Goal: Task Accomplishment & Management: Manage account settings

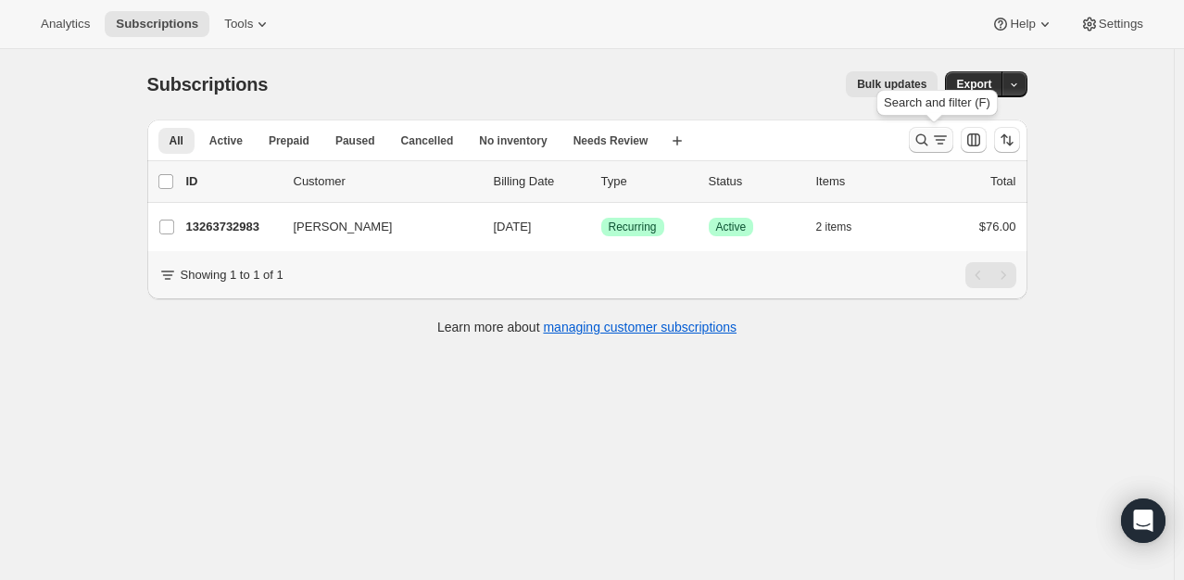
click at [928, 144] on icon "Search and filter results" at bounding box center [921, 140] width 19 height 19
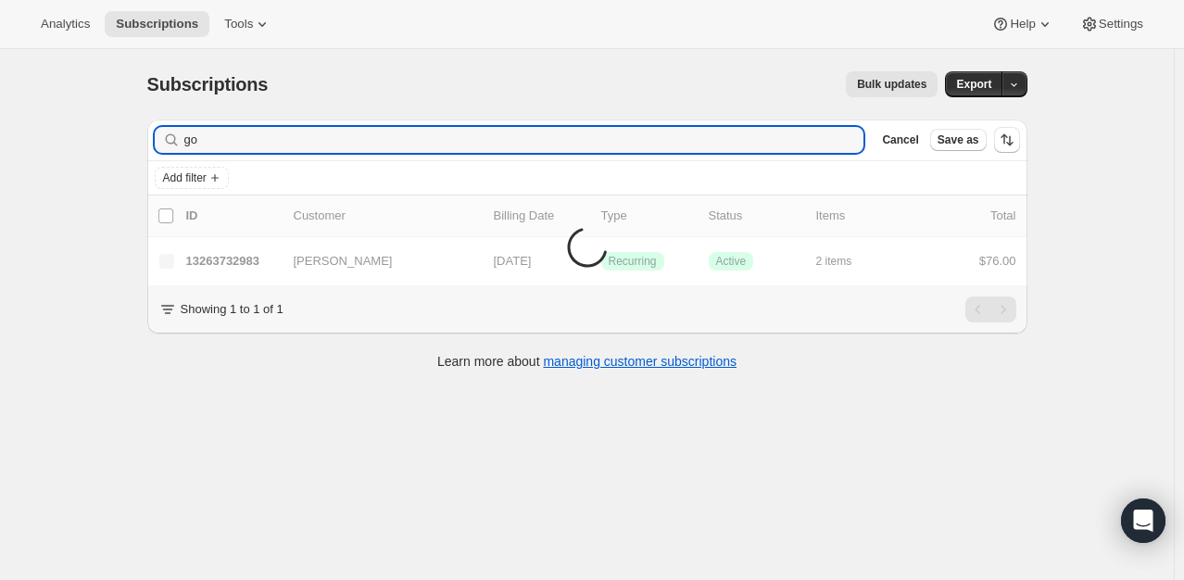
type input "g"
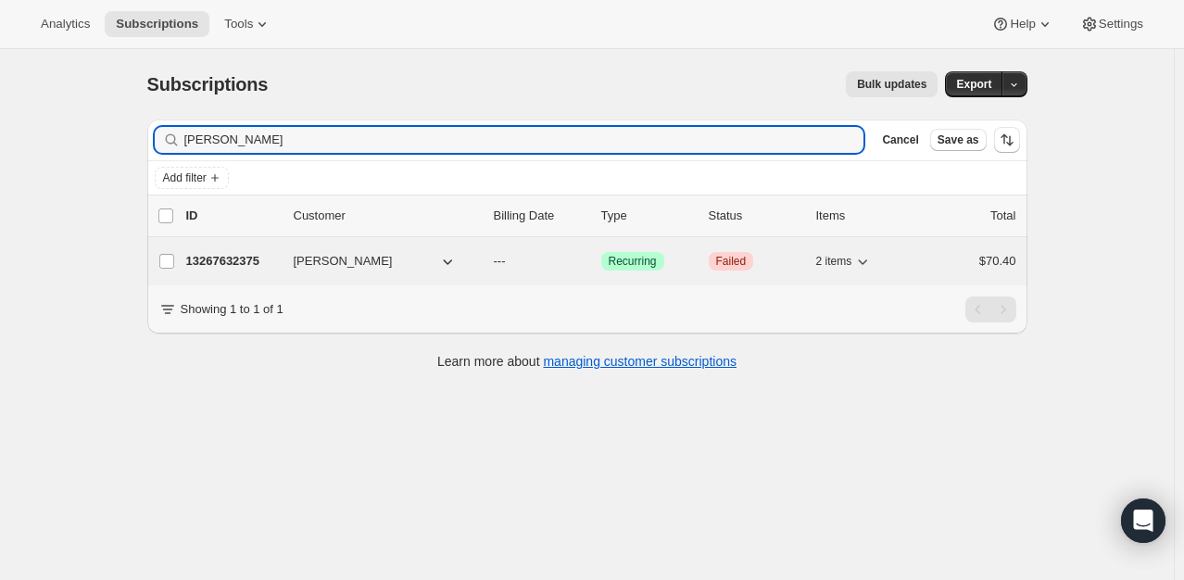
type input "mar bruce"
click at [258, 259] on p "13267632375" at bounding box center [232, 261] width 93 height 19
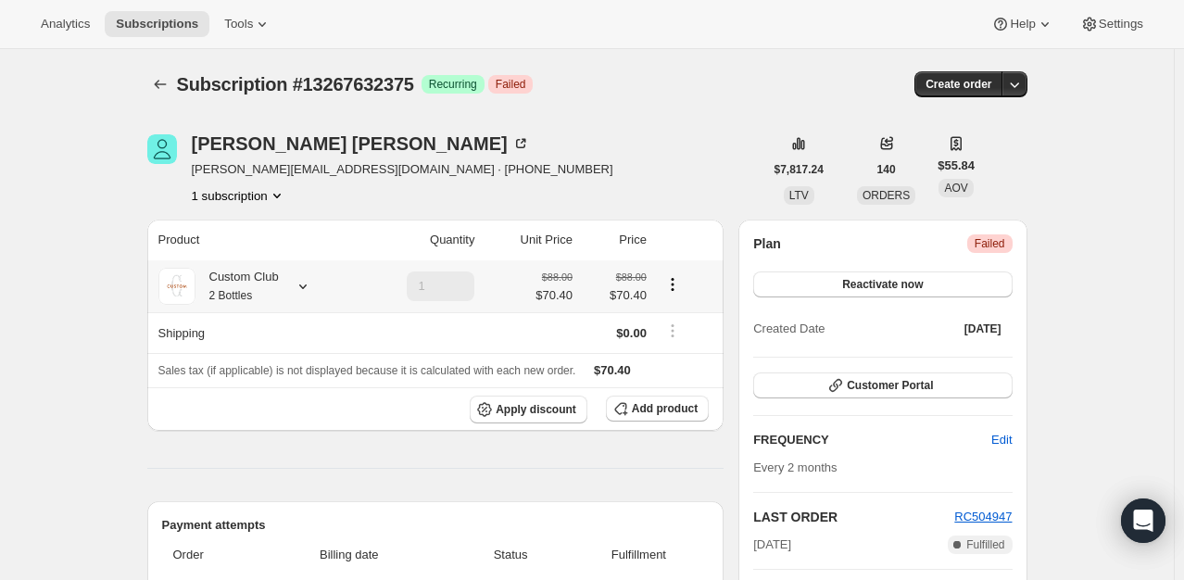
click at [311, 290] on icon at bounding box center [303, 286] width 19 height 19
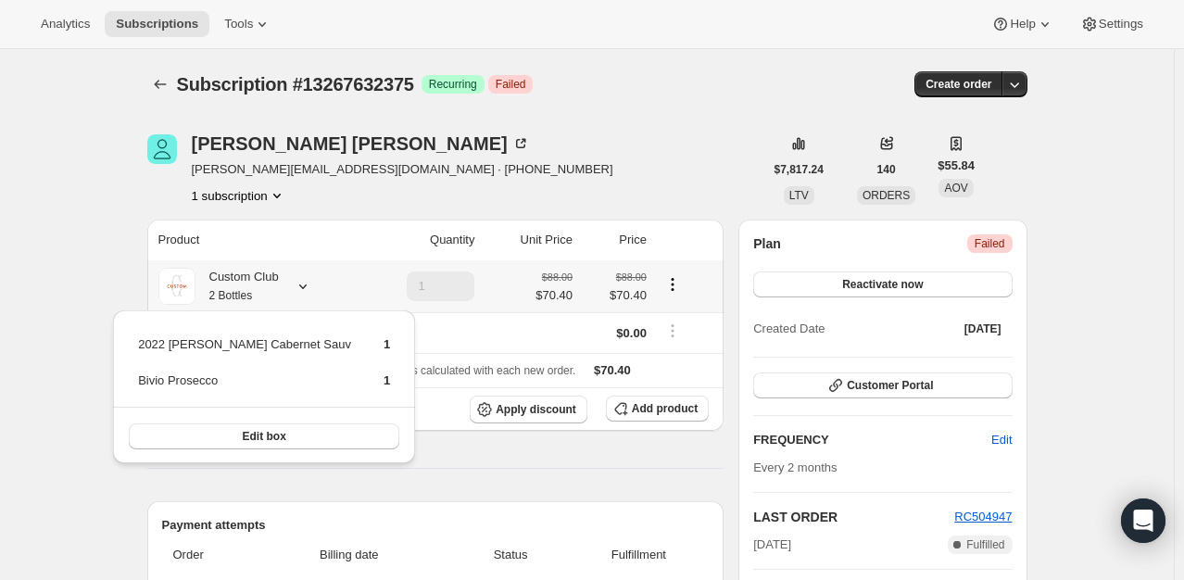
click at [310, 290] on icon at bounding box center [303, 286] width 19 height 19
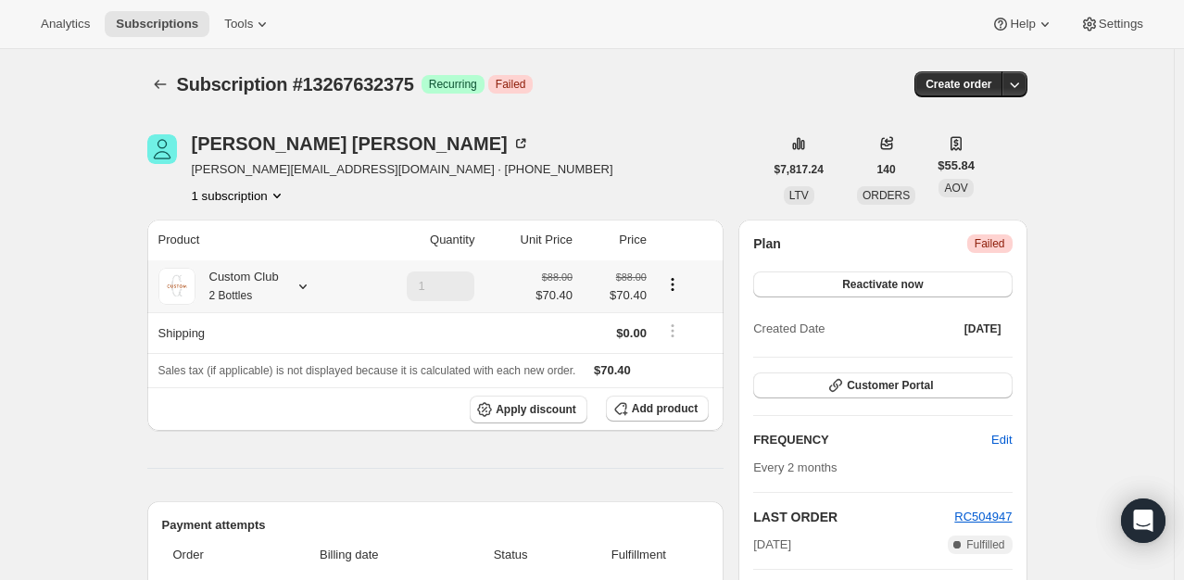
click at [307, 288] on icon at bounding box center [303, 286] width 19 height 19
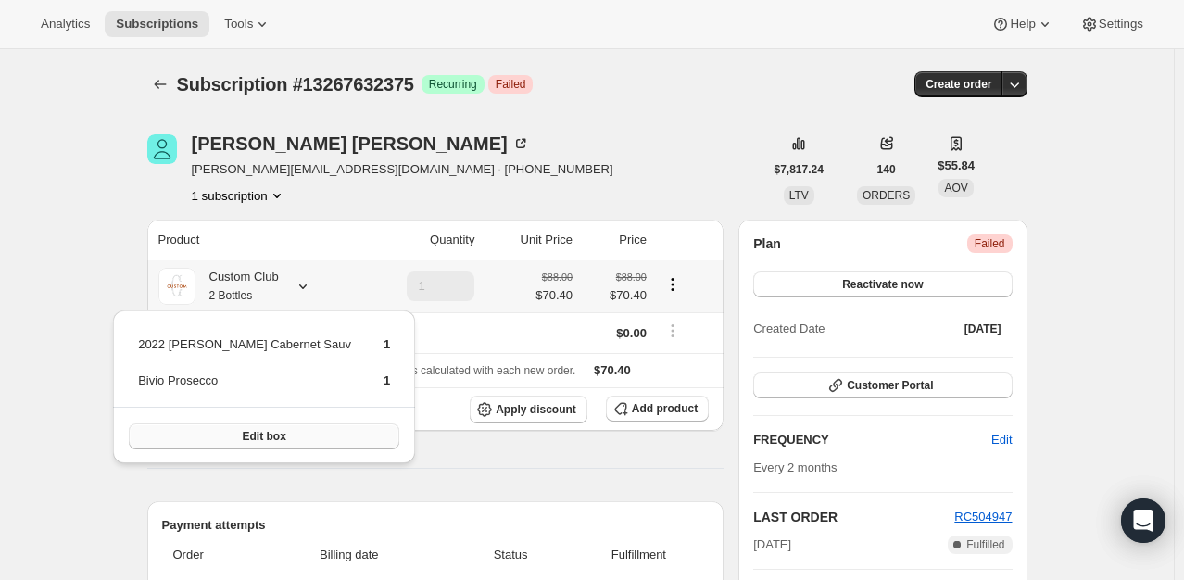
click at [278, 426] on button "Edit box" at bounding box center [264, 436] width 270 height 26
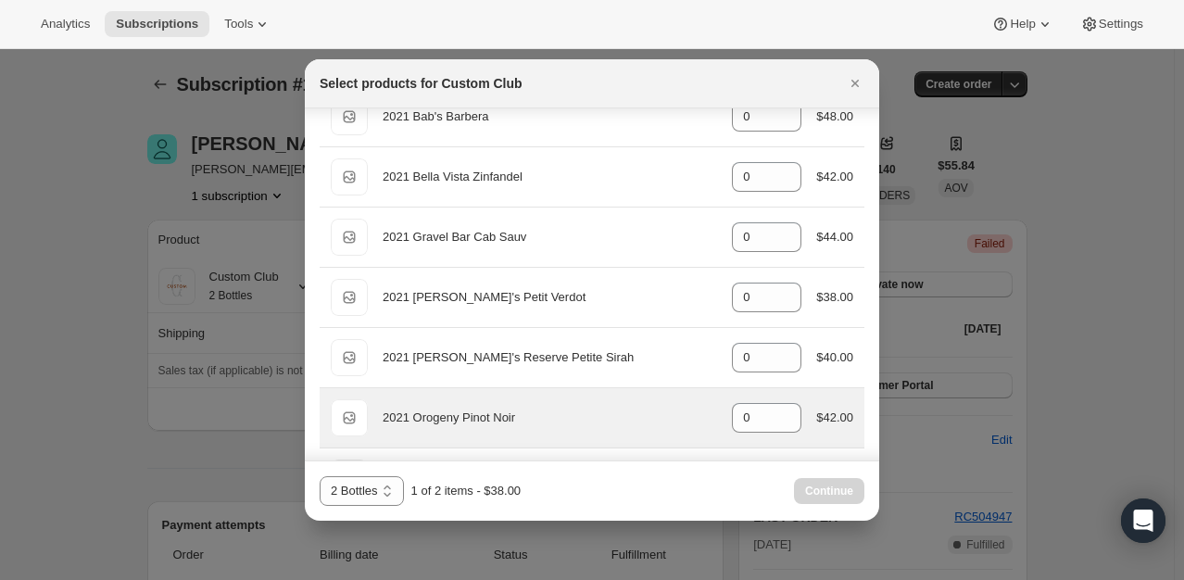
scroll to position [899, 0]
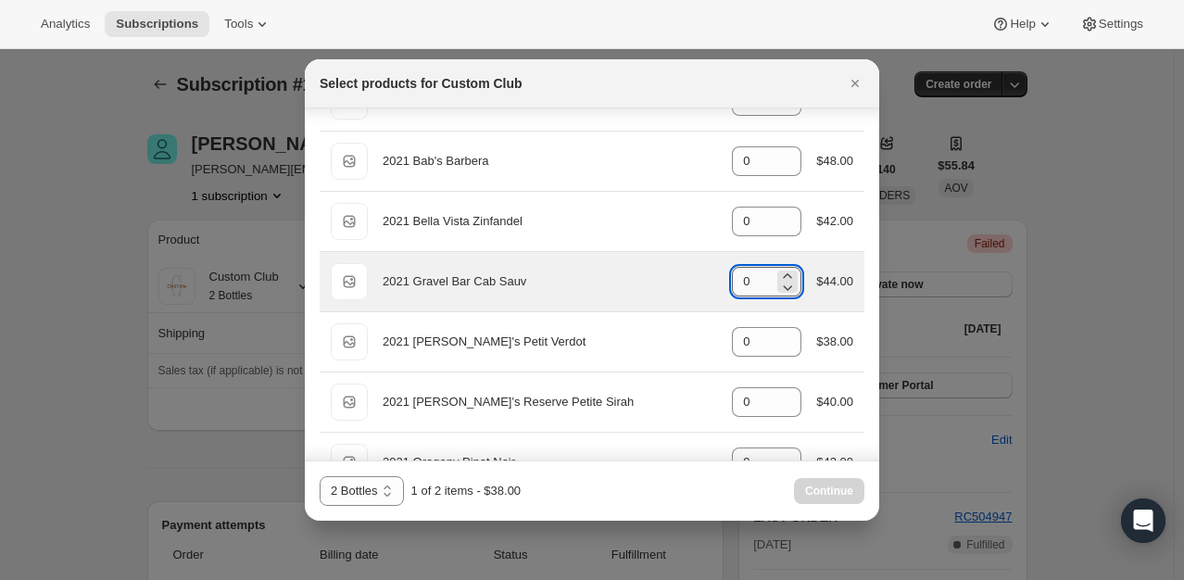
click at [754, 287] on input "0" at bounding box center [753, 282] width 42 height 30
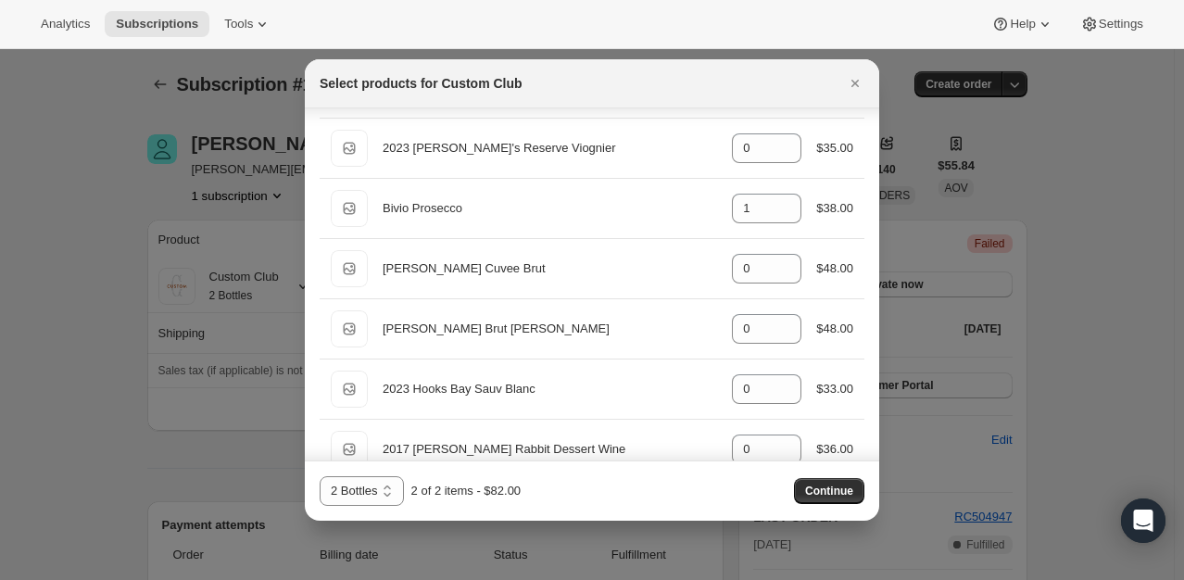
scroll to position [2381, 0]
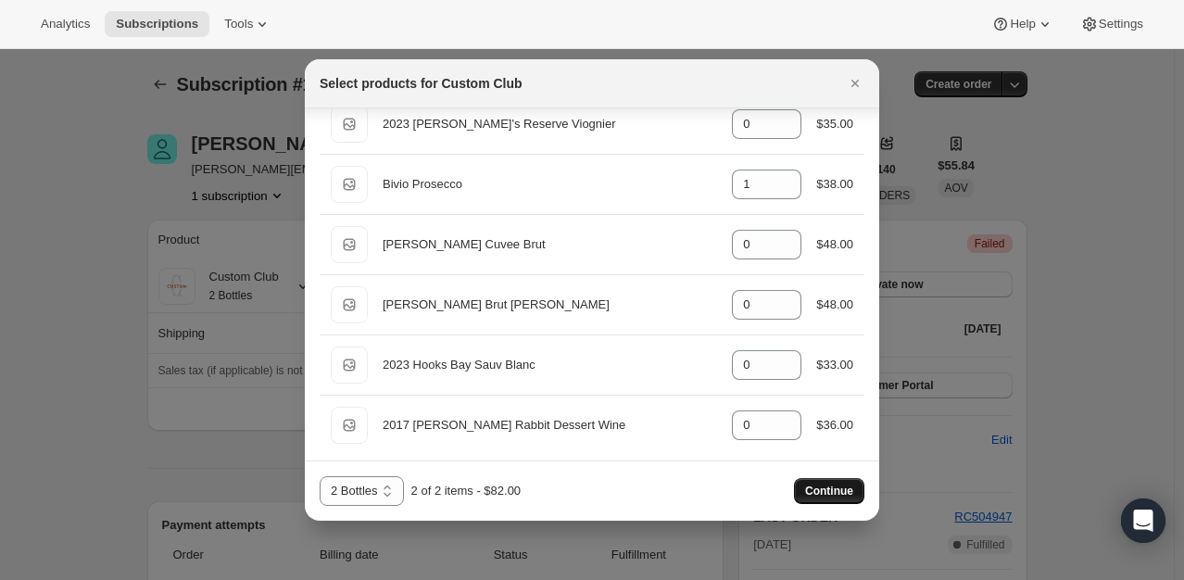
type input "1"
click at [837, 496] on span "Continue" at bounding box center [829, 491] width 48 height 15
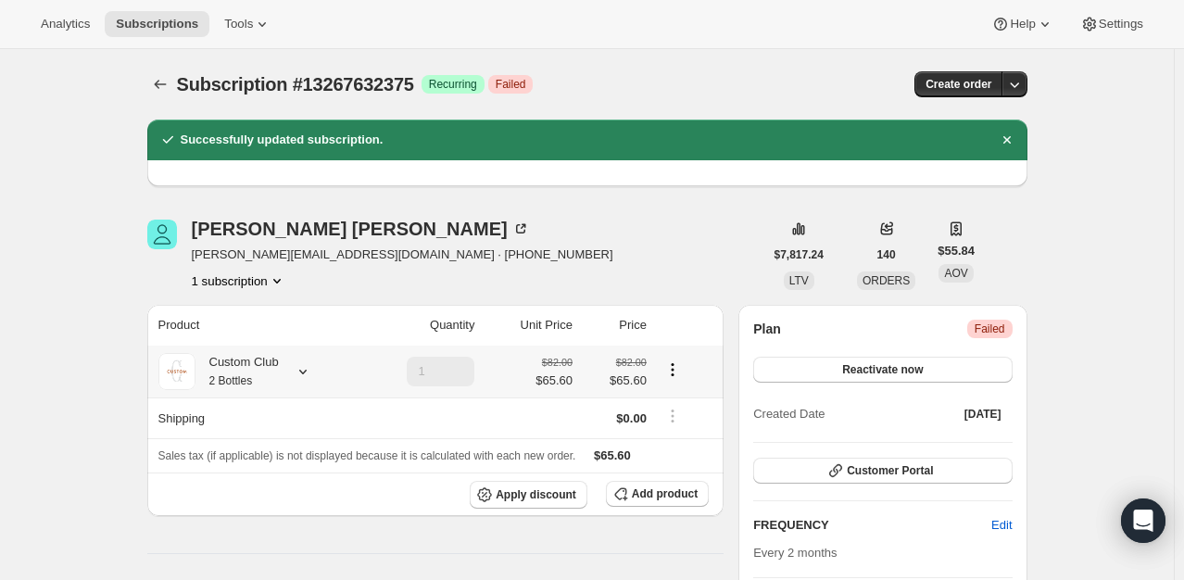
click at [306, 371] on icon at bounding box center [303, 371] width 19 height 19
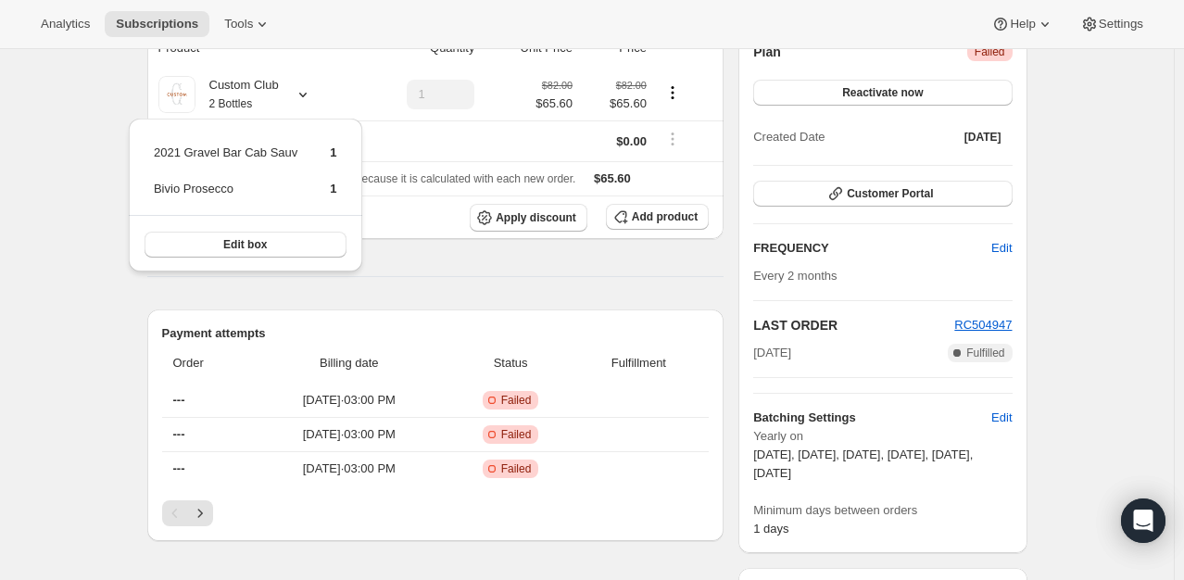
scroll to position [278, 0]
click at [927, 100] on button "Reactivate now" at bounding box center [882, 92] width 258 height 26
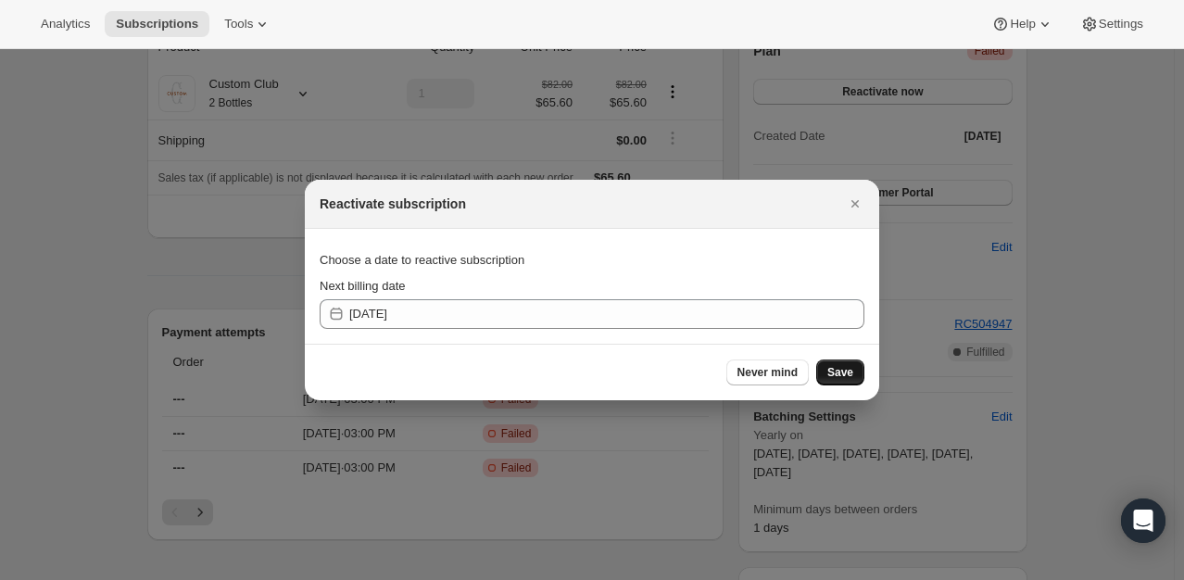
click at [839, 369] on span "Save" at bounding box center [840, 372] width 26 height 15
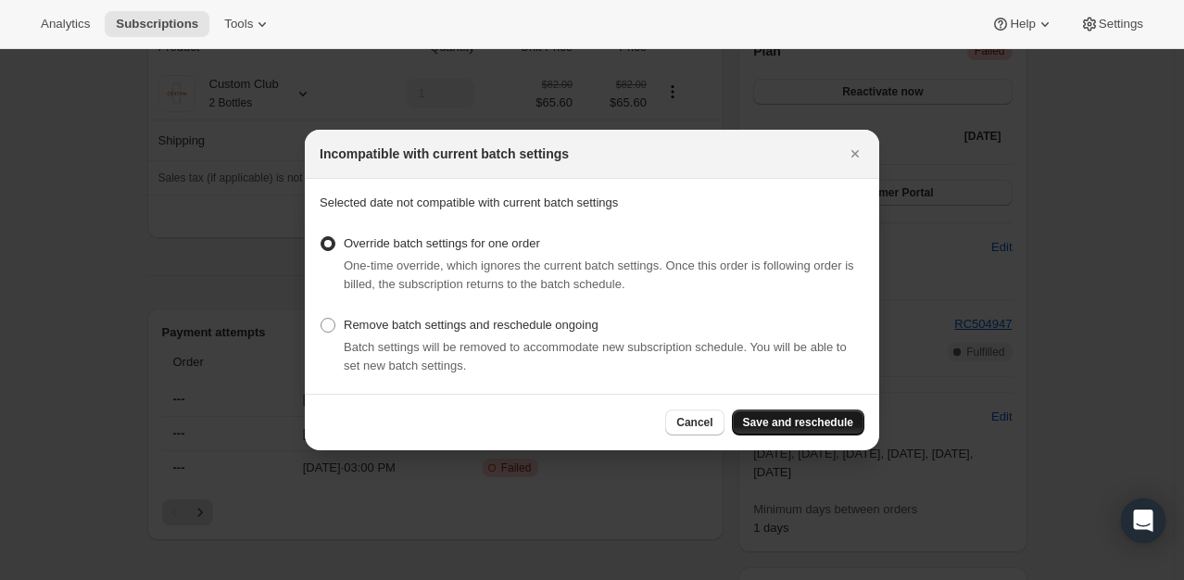
click at [814, 414] on button "Save and reschedule" at bounding box center [798, 422] width 132 height 26
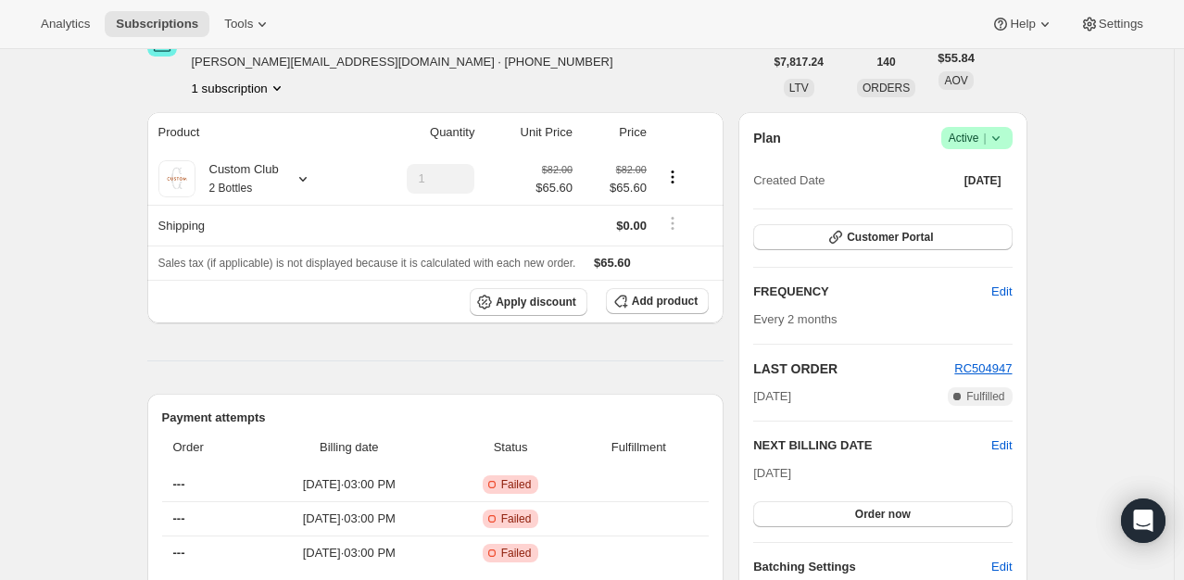
scroll to position [371, 0]
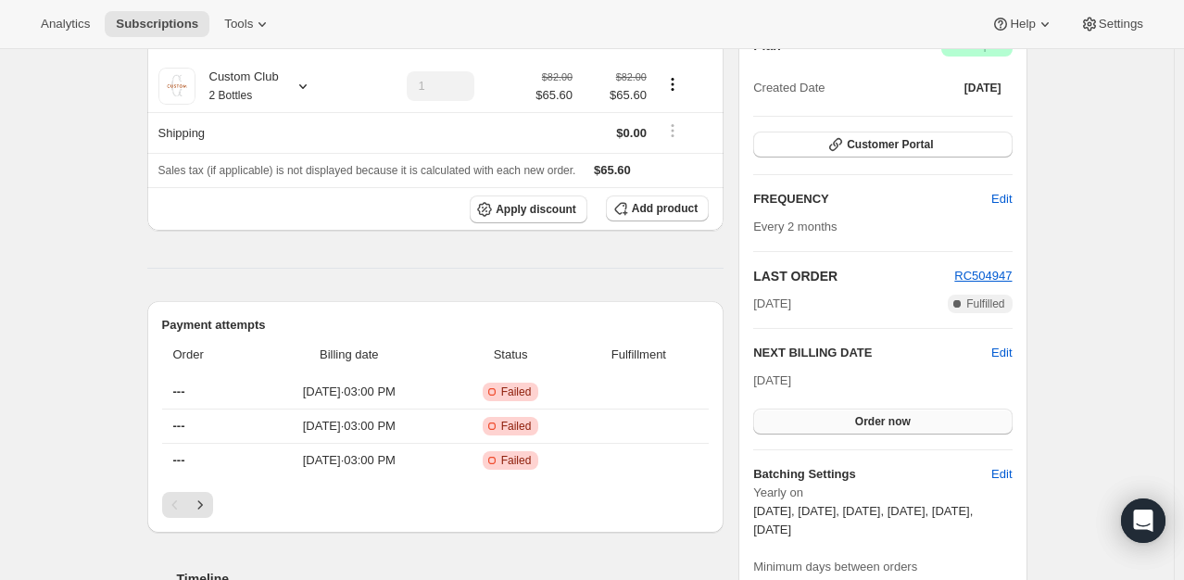
click at [908, 418] on span "Order now" at bounding box center [883, 421] width 56 height 15
click at [908, 418] on span "Click to confirm" at bounding box center [882, 421] width 84 height 15
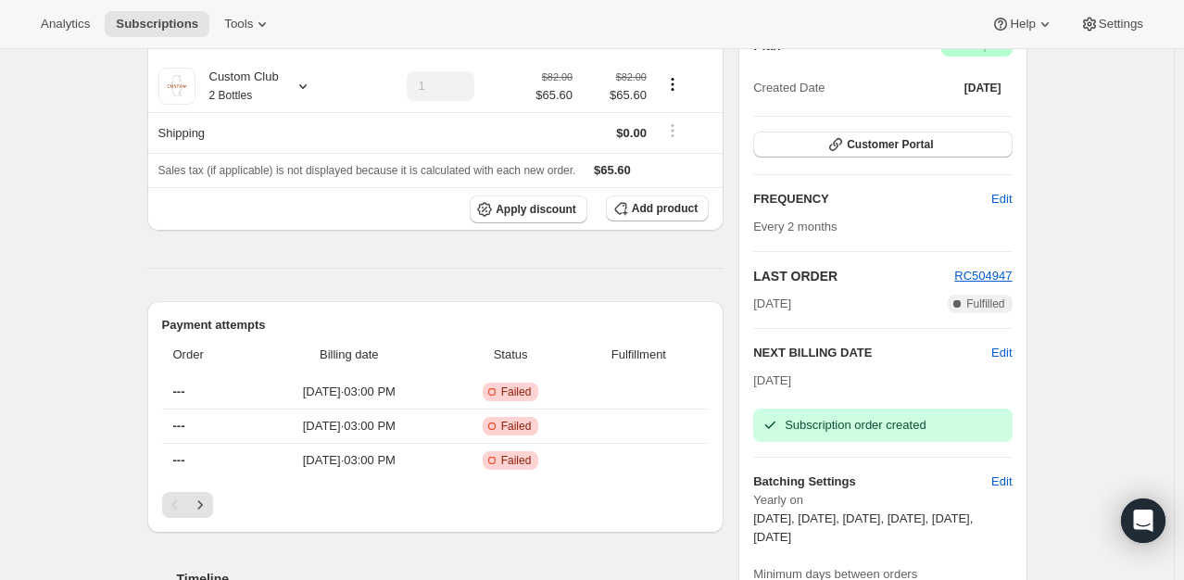
scroll to position [0, 0]
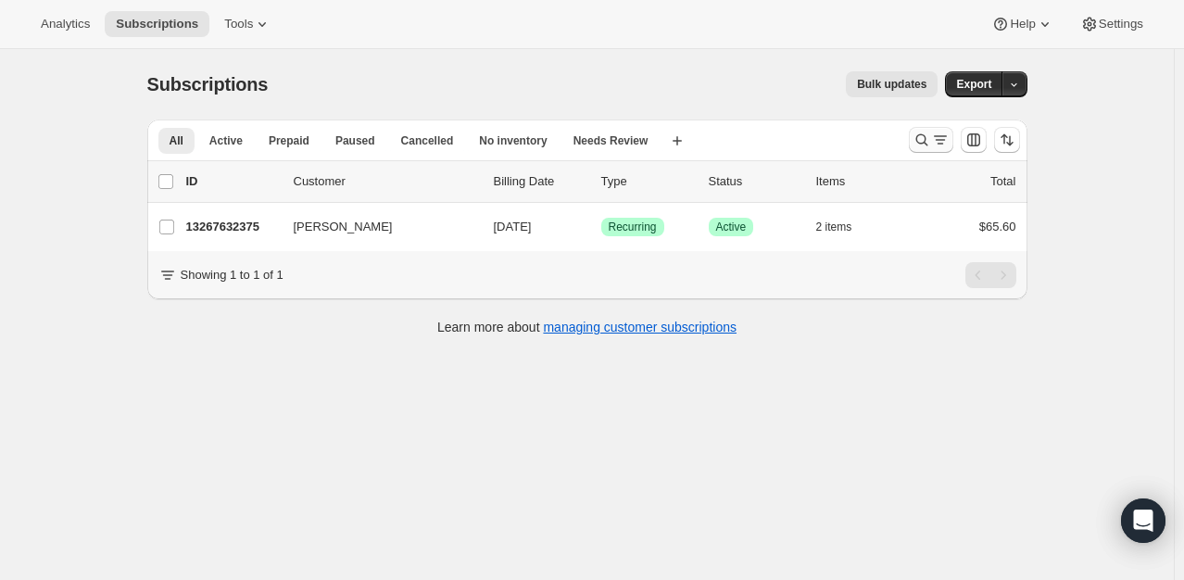
click at [922, 139] on icon "Search and filter results" at bounding box center [921, 140] width 19 height 19
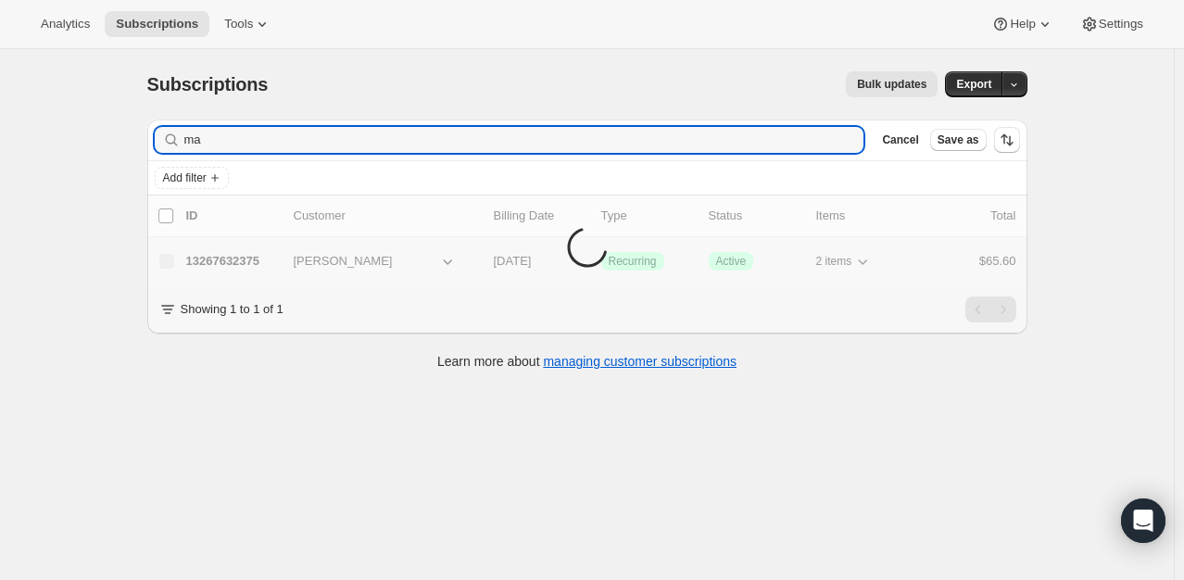
type input "m"
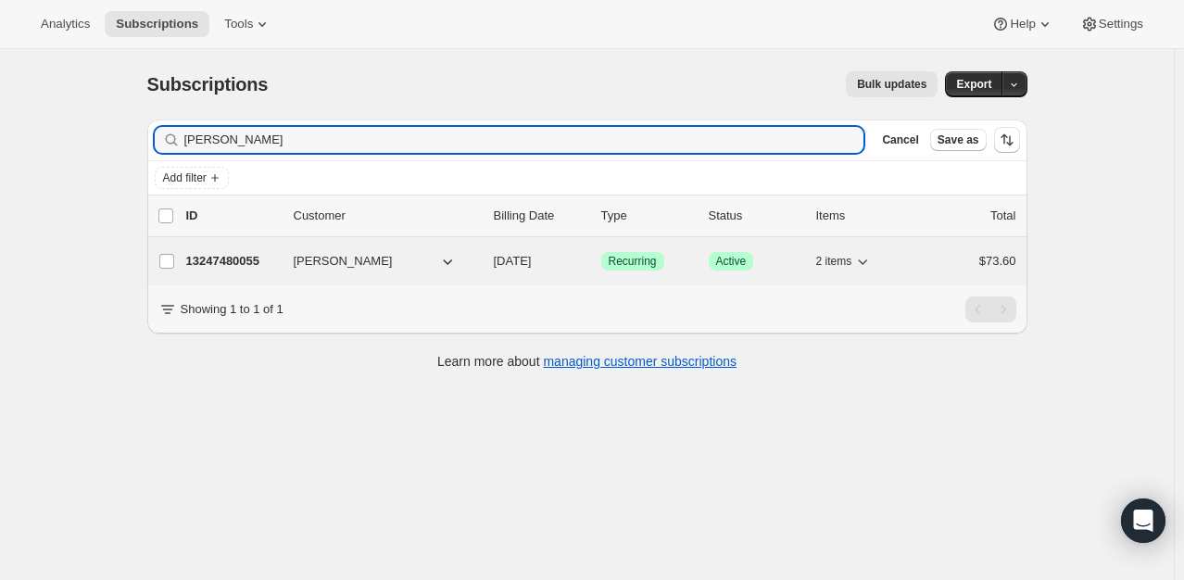
type input "lisa robie"
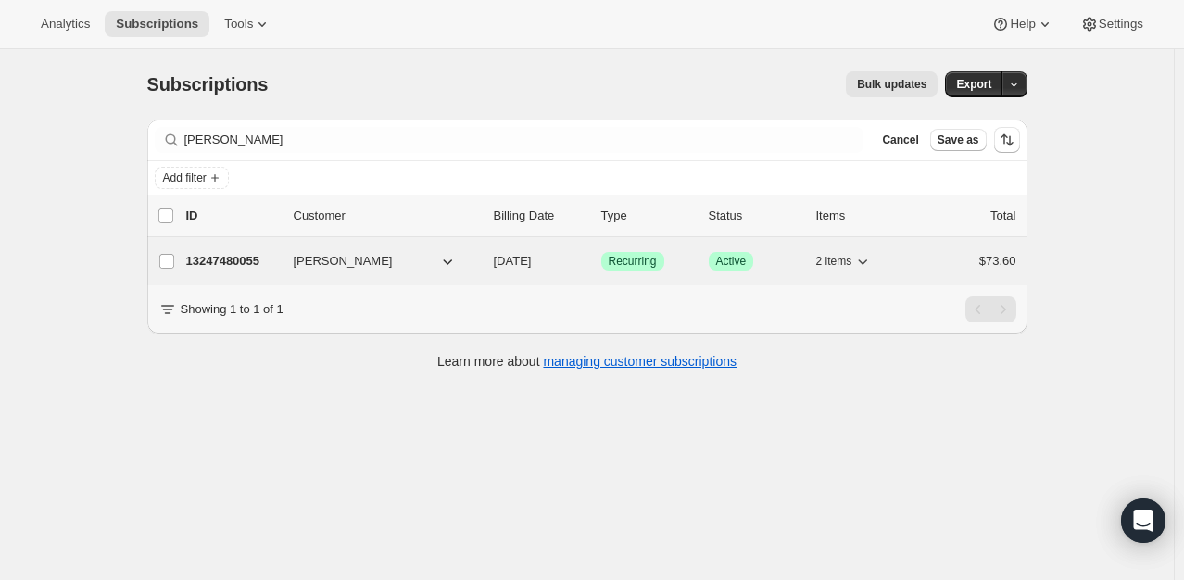
click at [218, 258] on p "13247480055" at bounding box center [232, 261] width 93 height 19
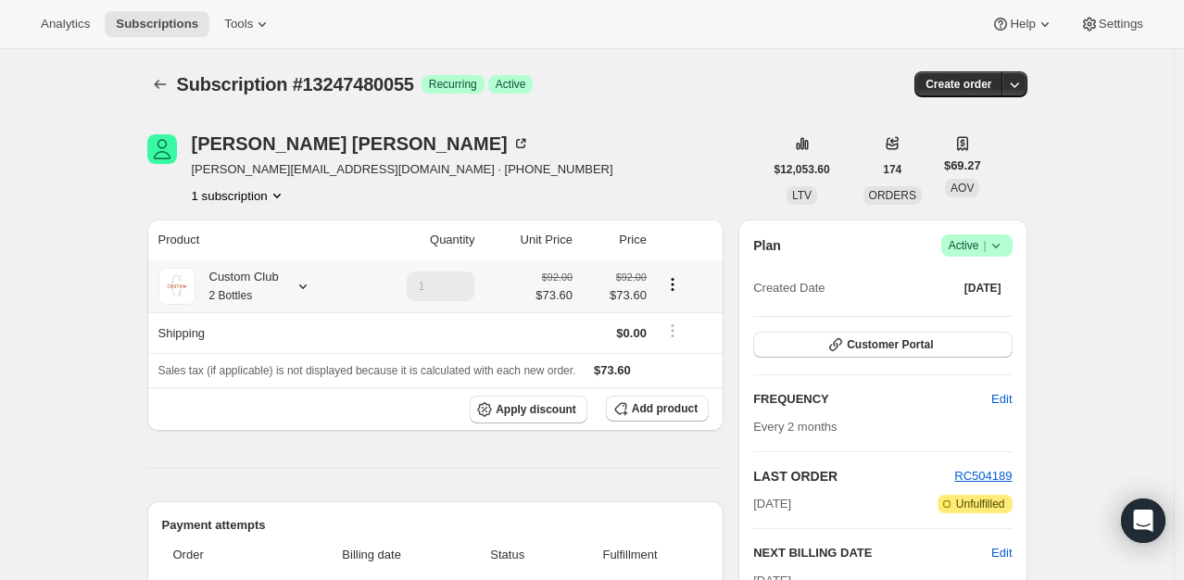
click at [306, 284] on icon at bounding box center [303, 286] width 19 height 19
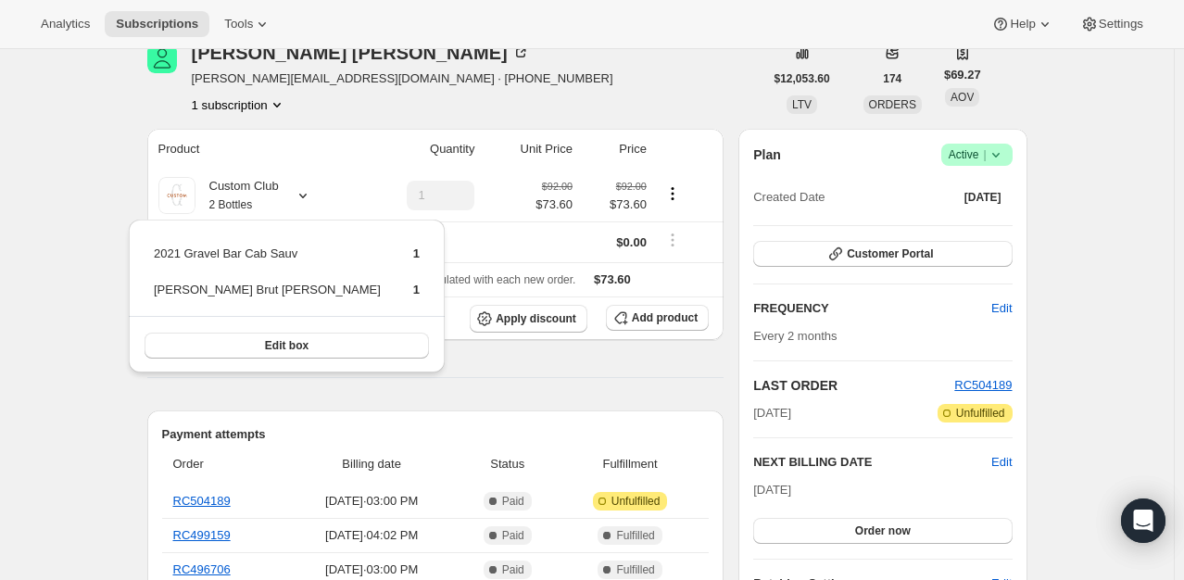
scroll to position [278, 0]
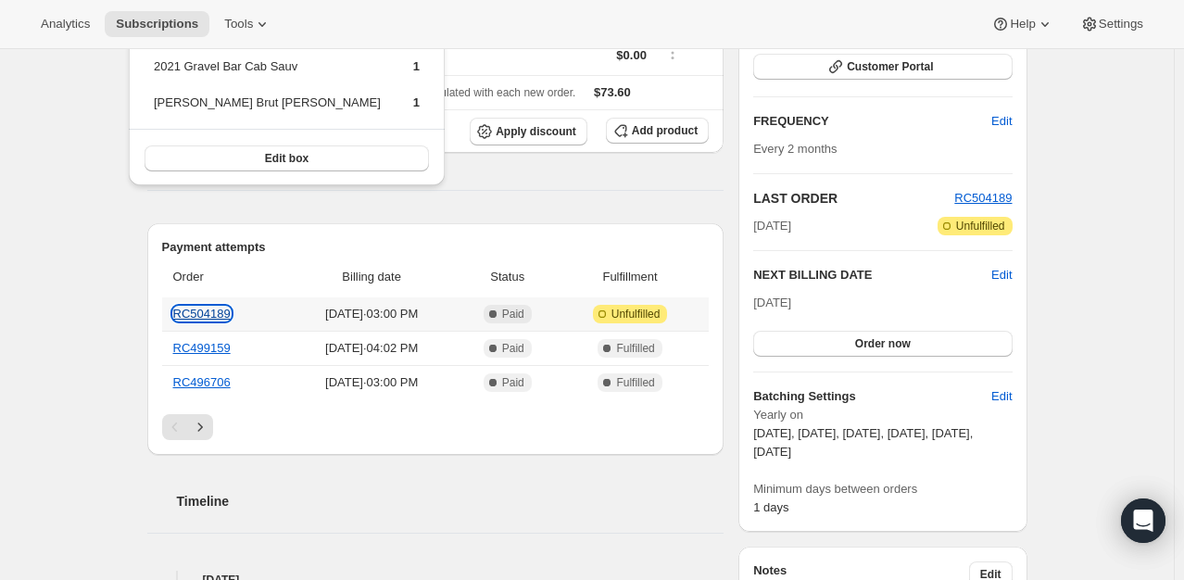
click at [219, 313] on link "RC504189" at bounding box center [201, 314] width 57 height 14
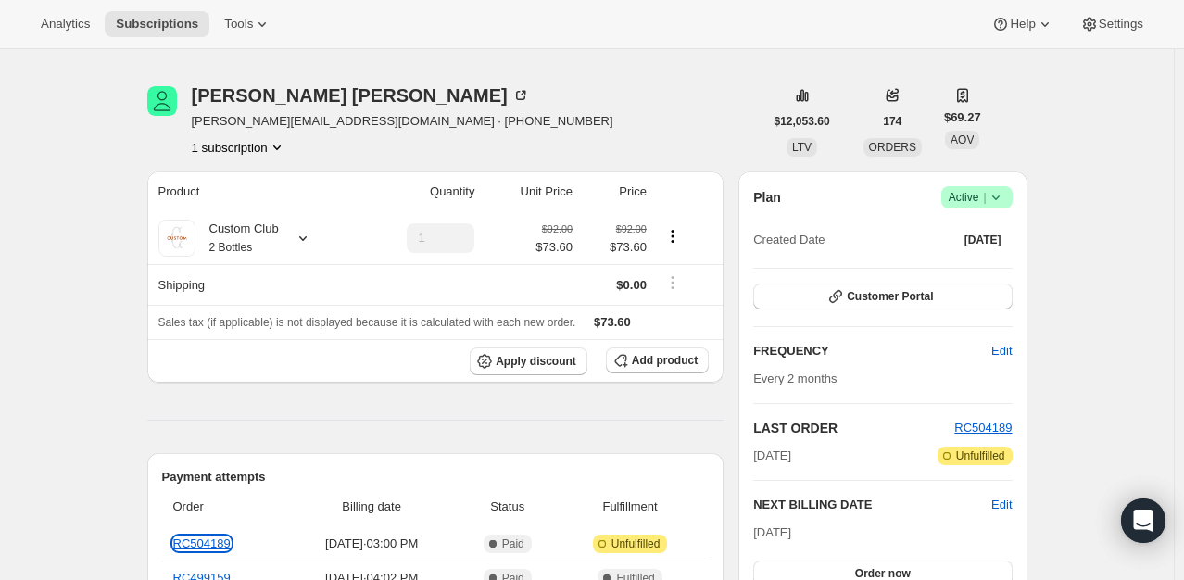
scroll to position [0, 0]
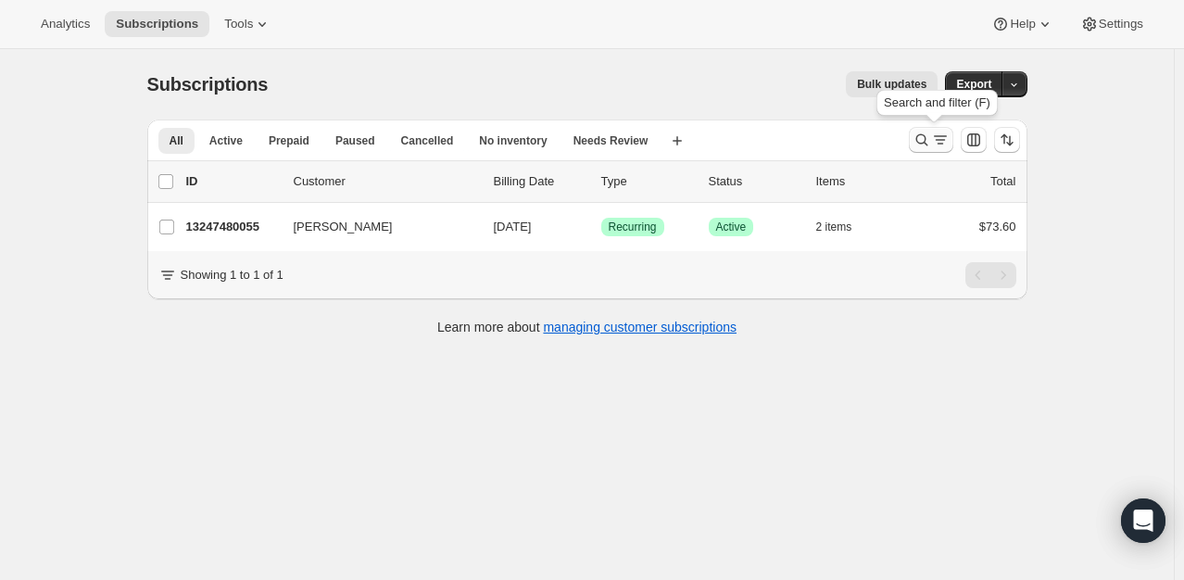
click at [925, 139] on icon "Search and filter results" at bounding box center [921, 140] width 19 height 19
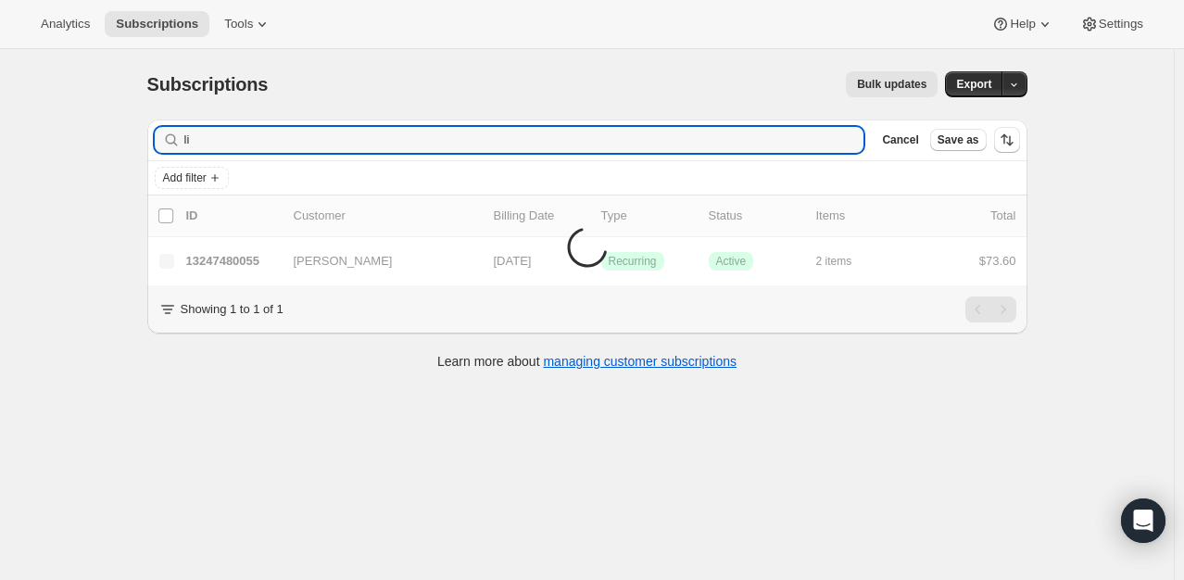
type input "l"
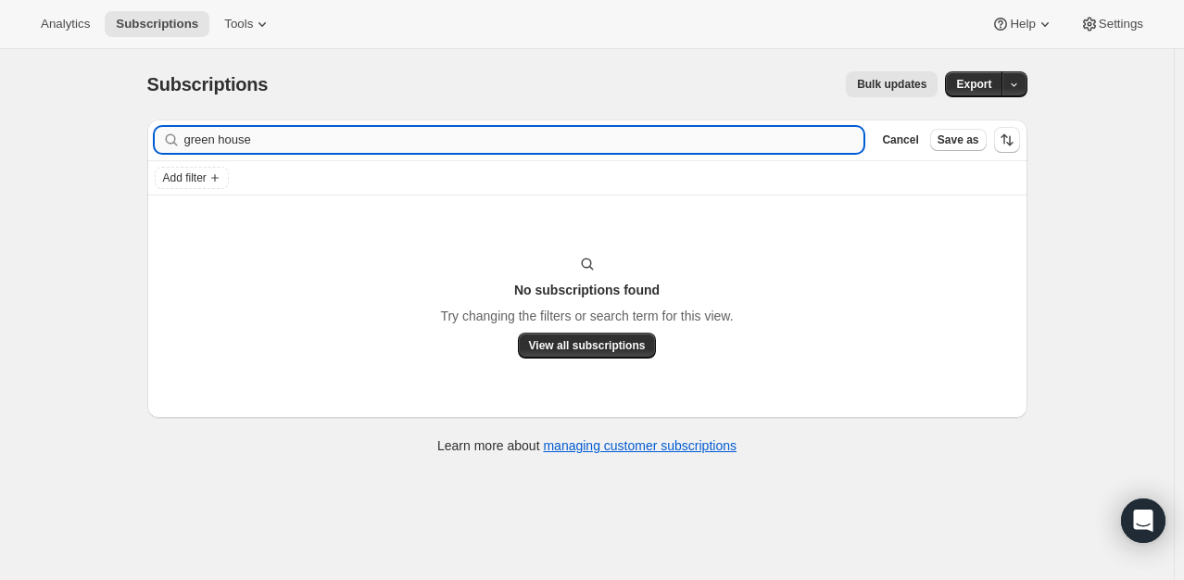
click at [223, 134] on input "green house" at bounding box center [524, 140] width 680 height 26
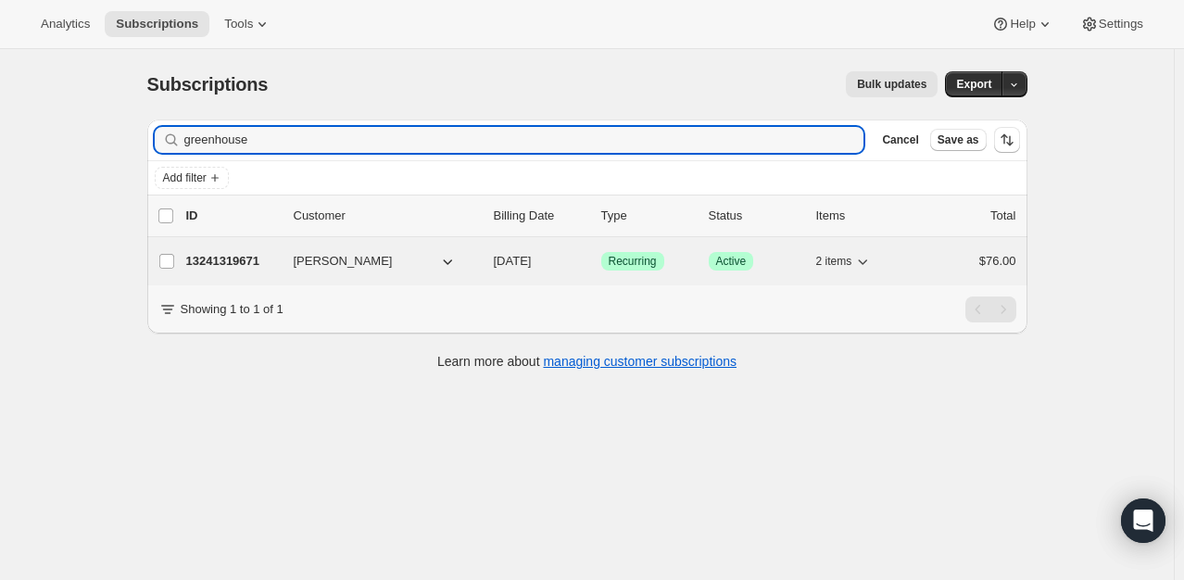
type input "greenhouse"
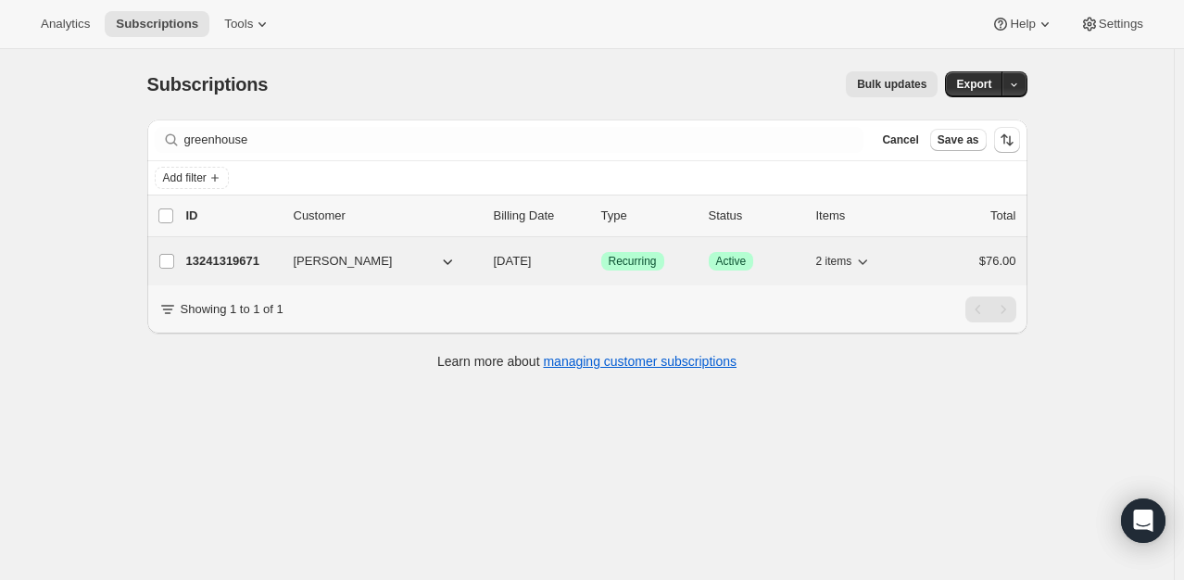
click at [239, 262] on p "13241319671" at bounding box center [232, 261] width 93 height 19
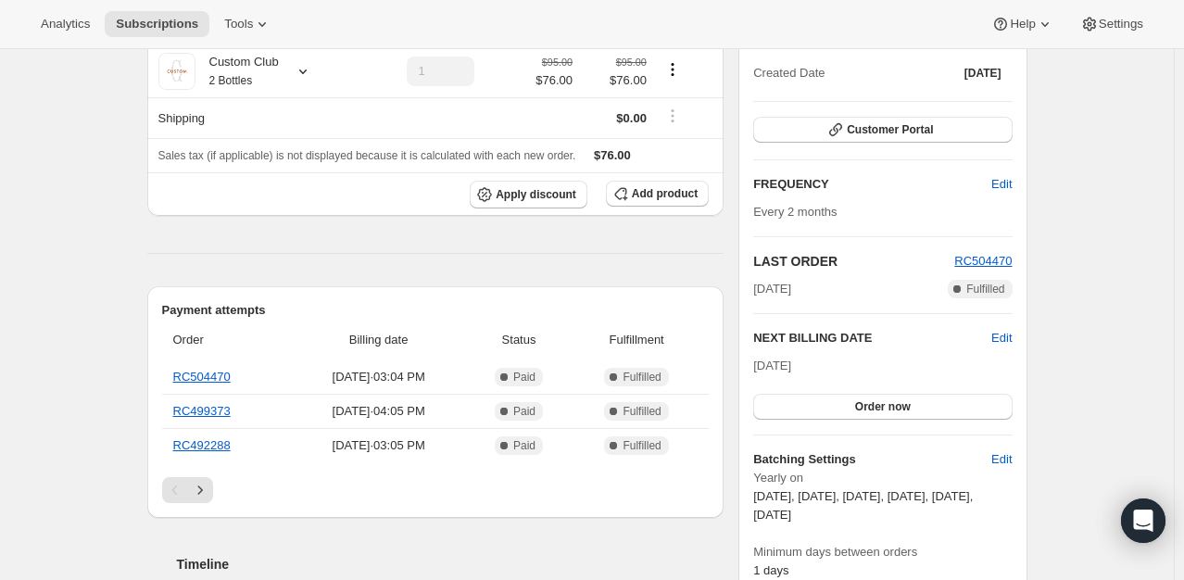
scroll to position [185, 0]
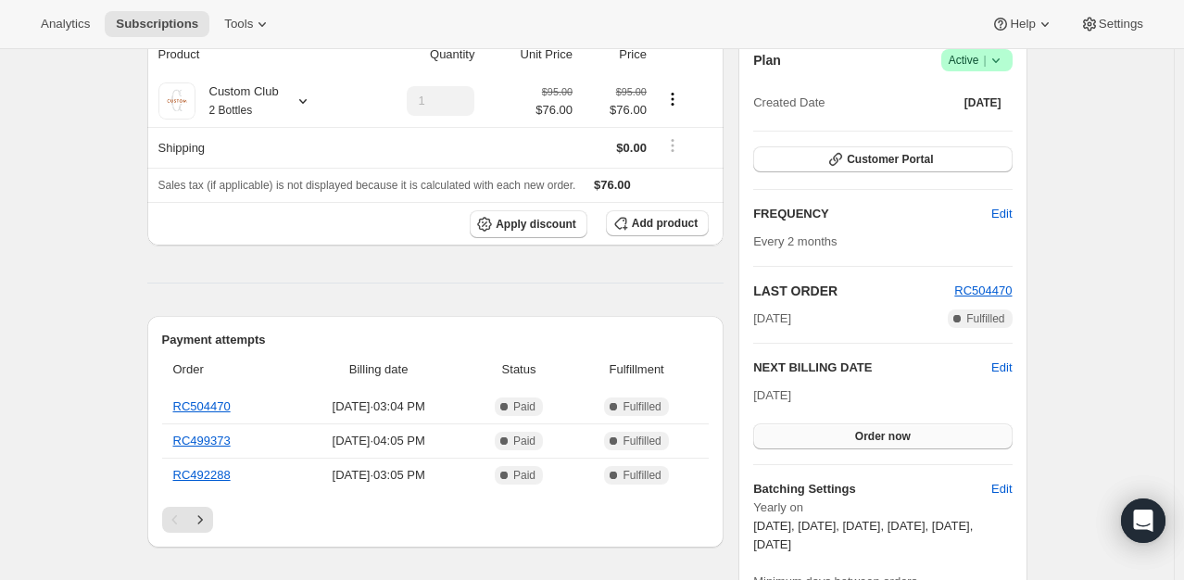
click at [866, 432] on span "Order now" at bounding box center [883, 436] width 56 height 15
click at [865, 432] on span "Click to confirm" at bounding box center [882, 436] width 84 height 15
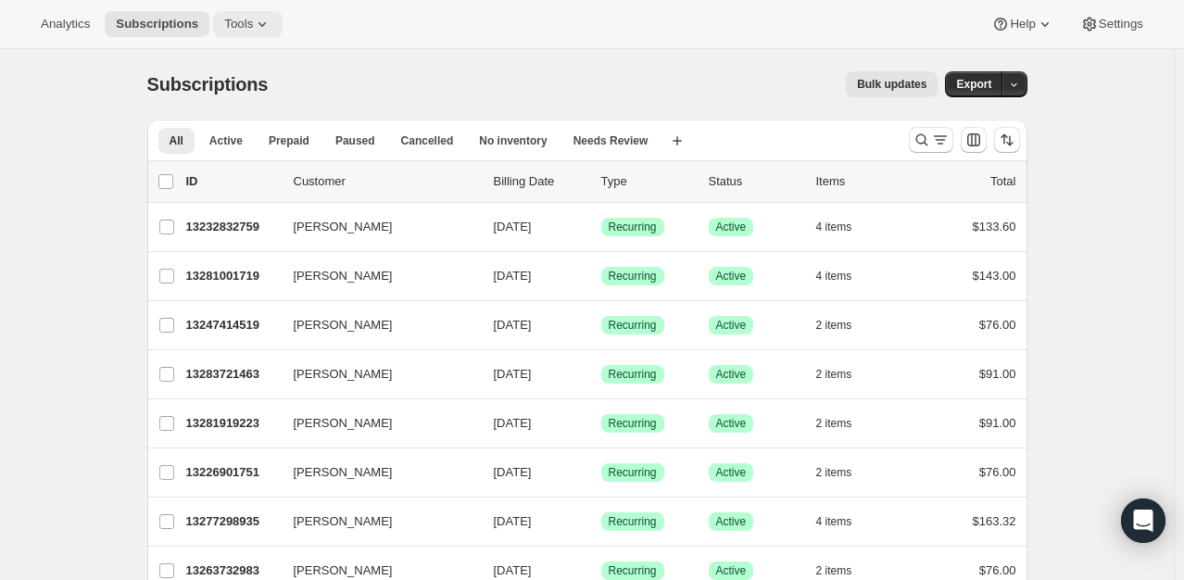
click at [230, 24] on span "Tools" at bounding box center [238, 24] width 29 height 15
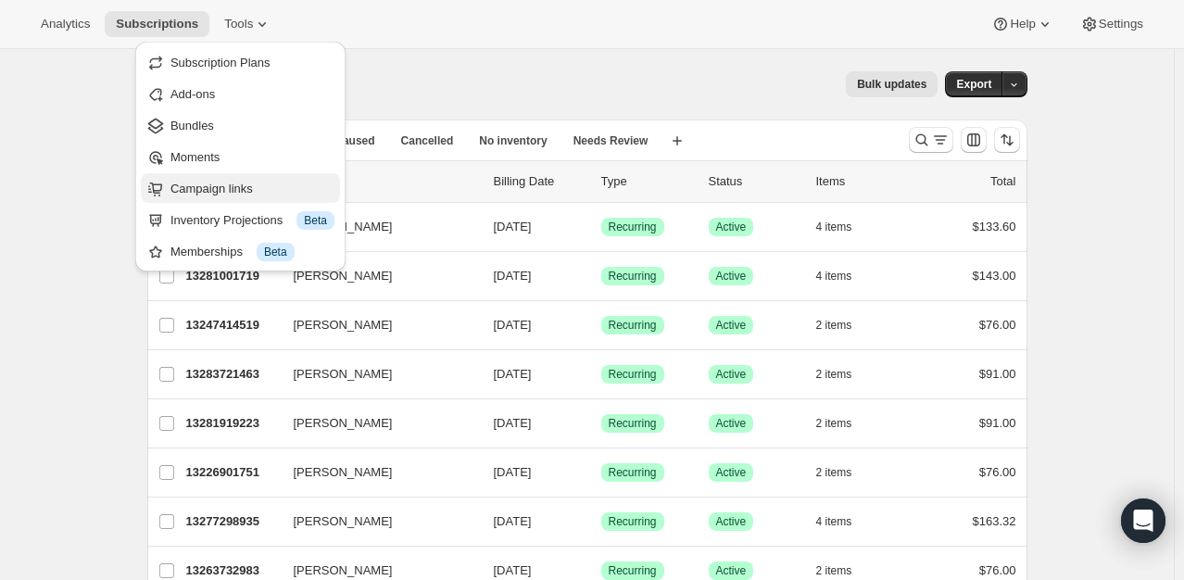
click at [207, 193] on span "Campaign links" at bounding box center [211, 189] width 82 height 14
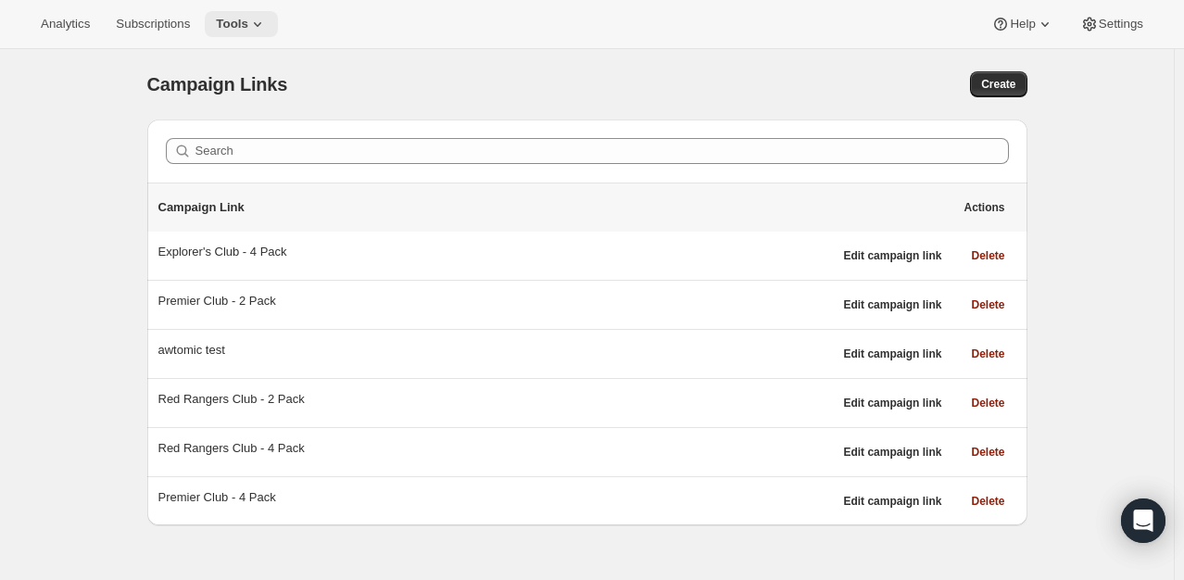
click at [224, 26] on span "Tools" at bounding box center [232, 24] width 32 height 15
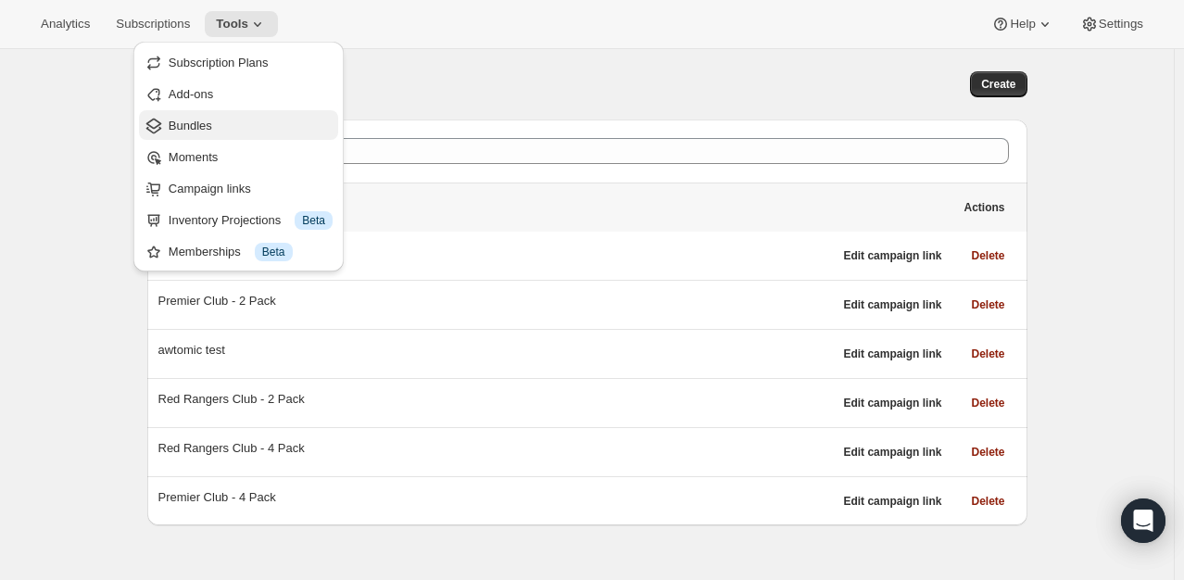
click at [178, 121] on span "Bundles" at bounding box center [191, 126] width 44 height 14
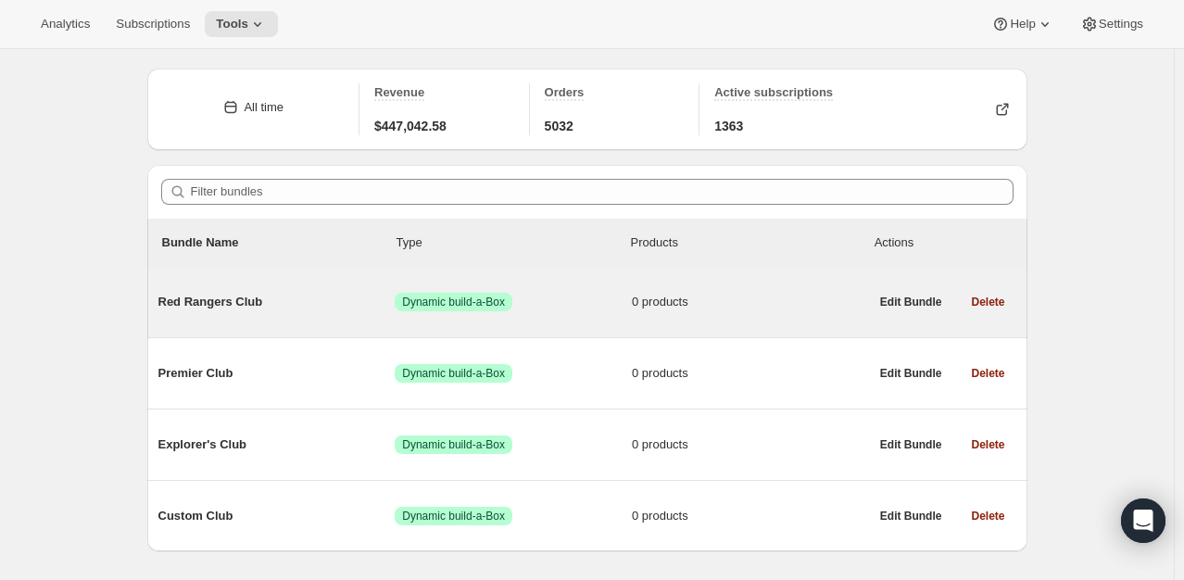
scroll to position [93, 0]
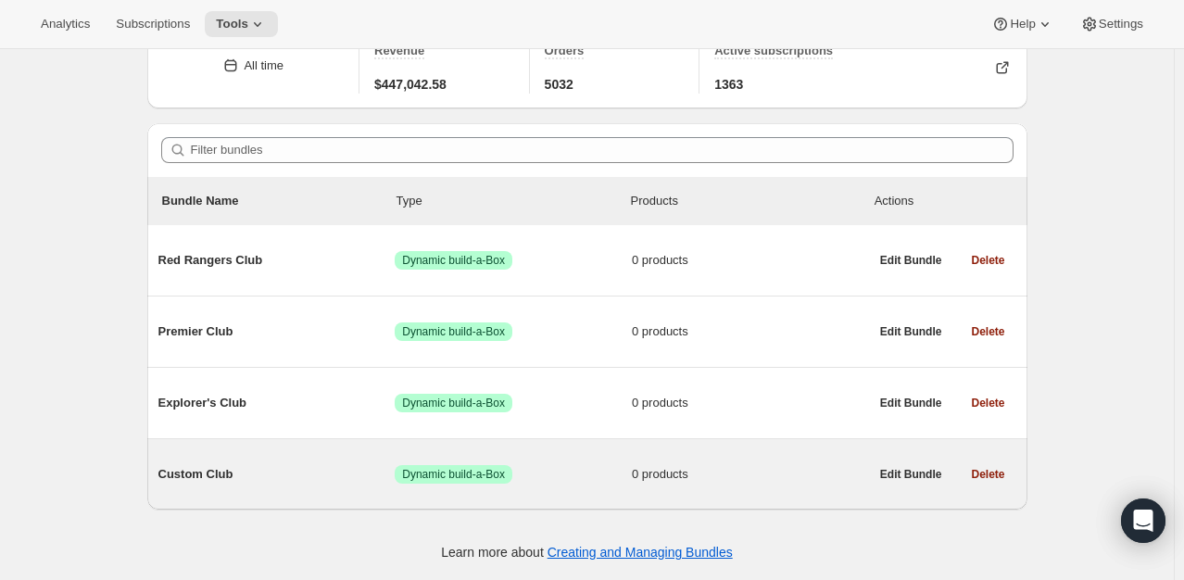
click at [228, 474] on span "Custom Club" at bounding box center [276, 474] width 237 height 19
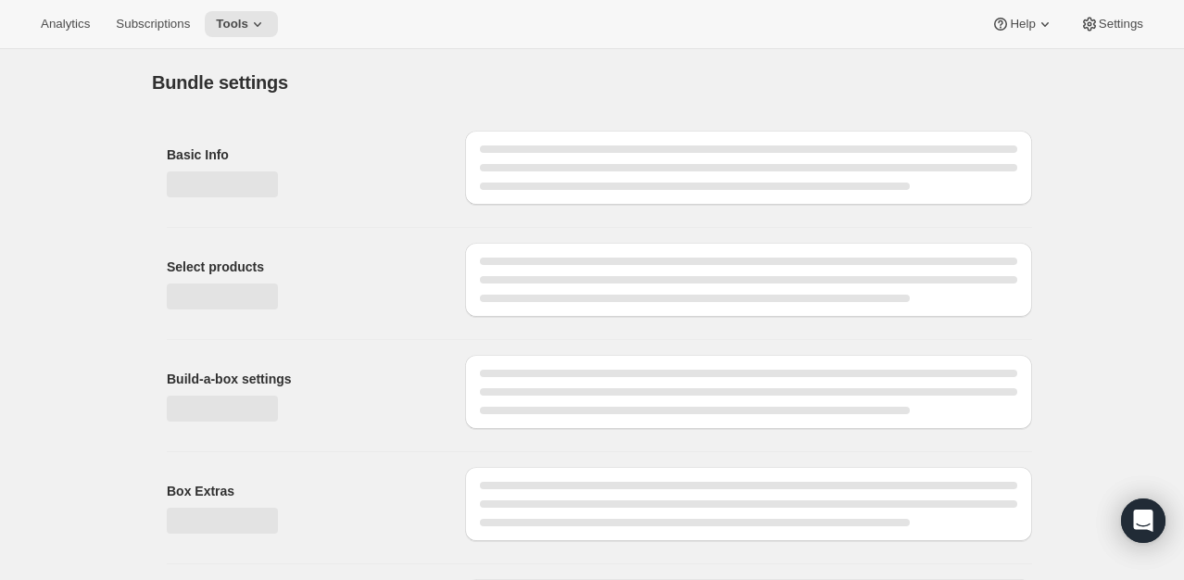
type input "Custom Club"
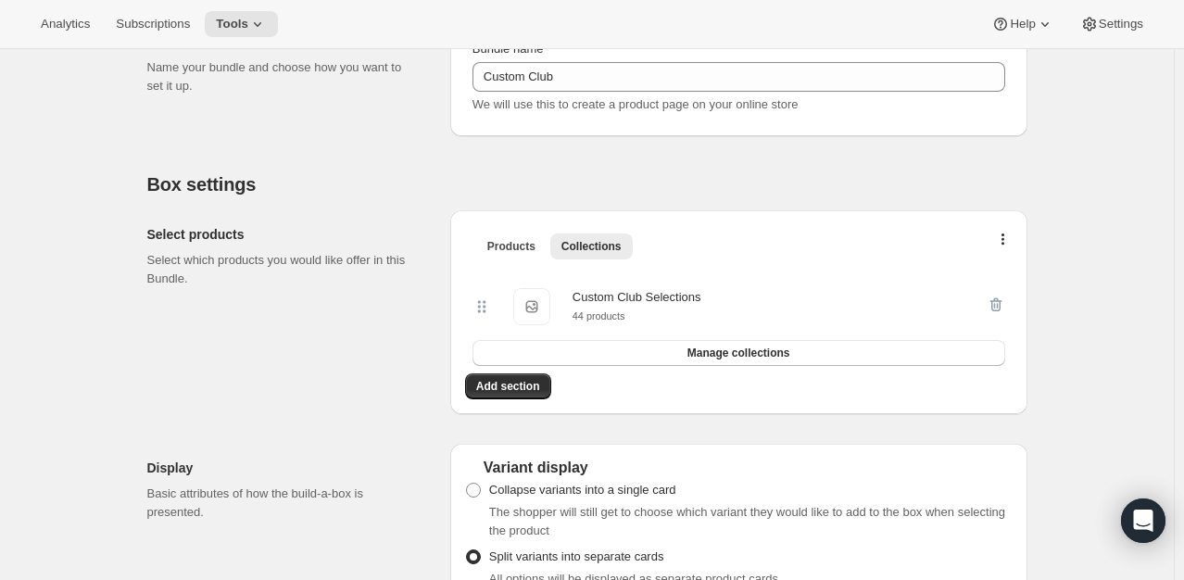
scroll to position [278, 0]
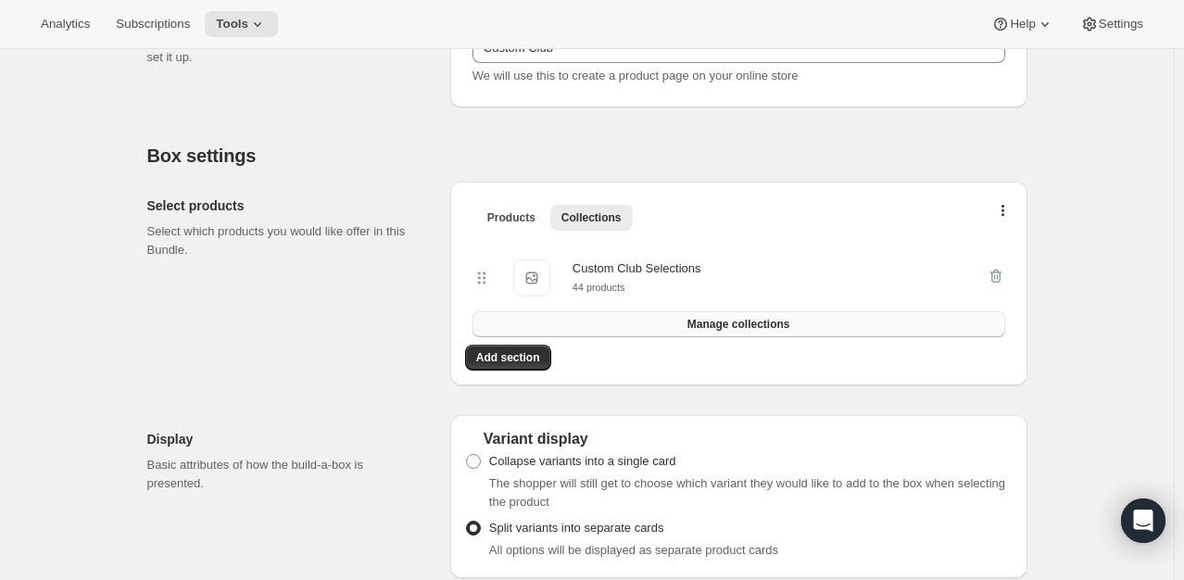
click at [730, 325] on span "Manage collections" at bounding box center [738, 324] width 103 height 15
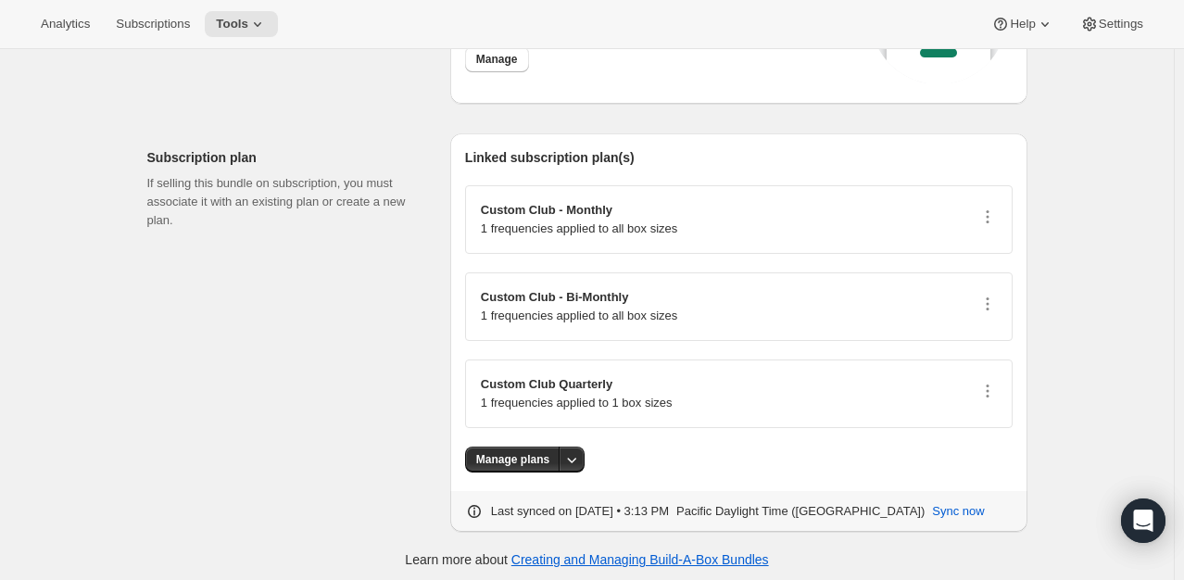
scroll to position [1717, 0]
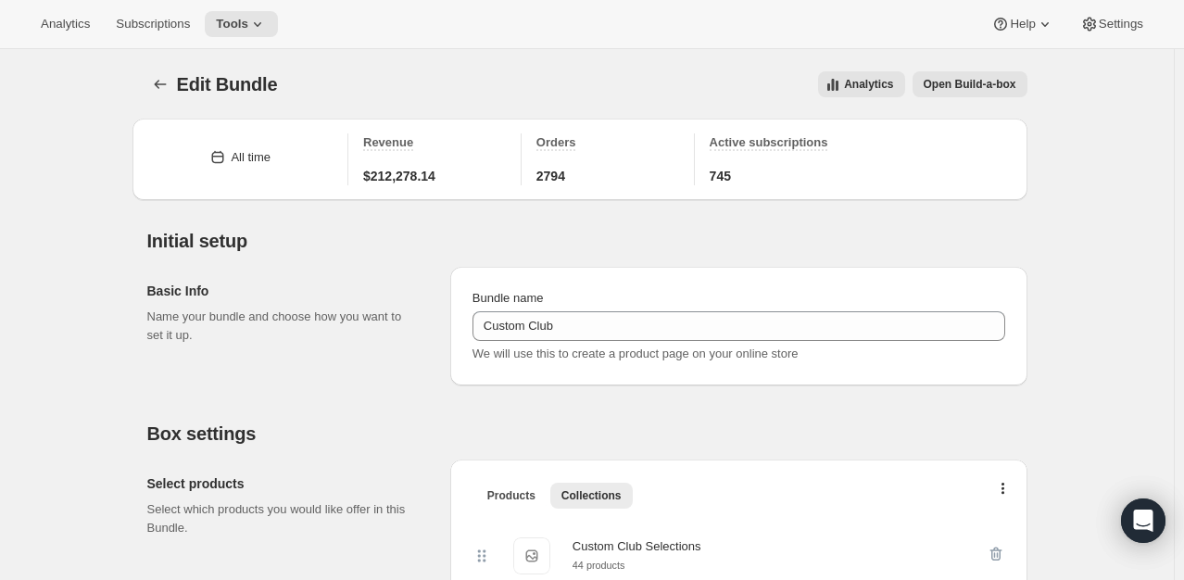
scroll to position [1717, 0]
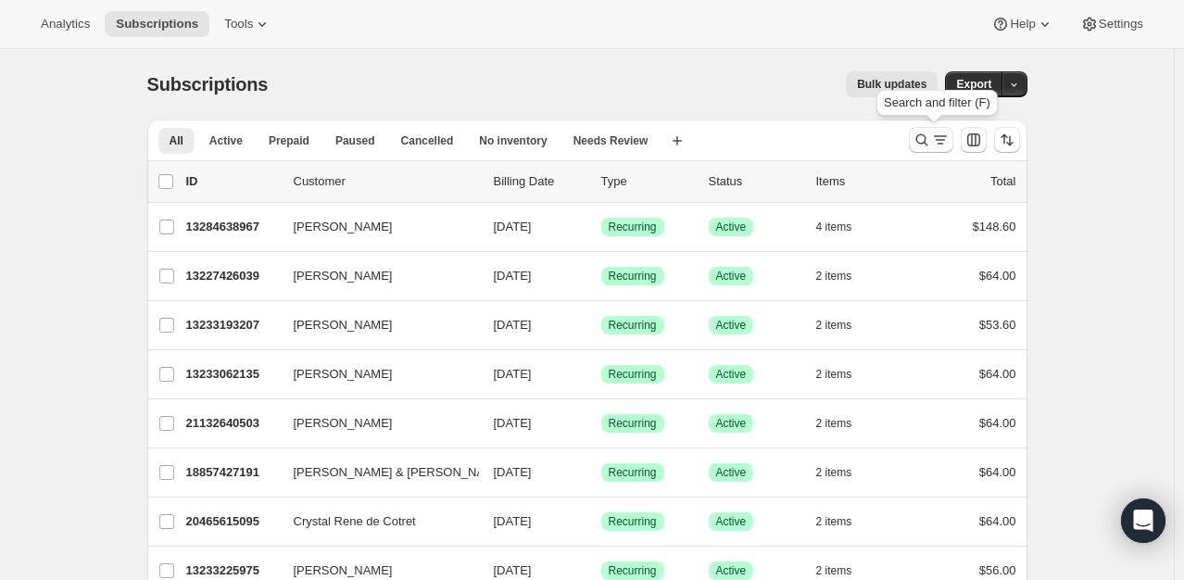
click at [930, 135] on icon "Search and filter results" at bounding box center [921, 140] width 19 height 19
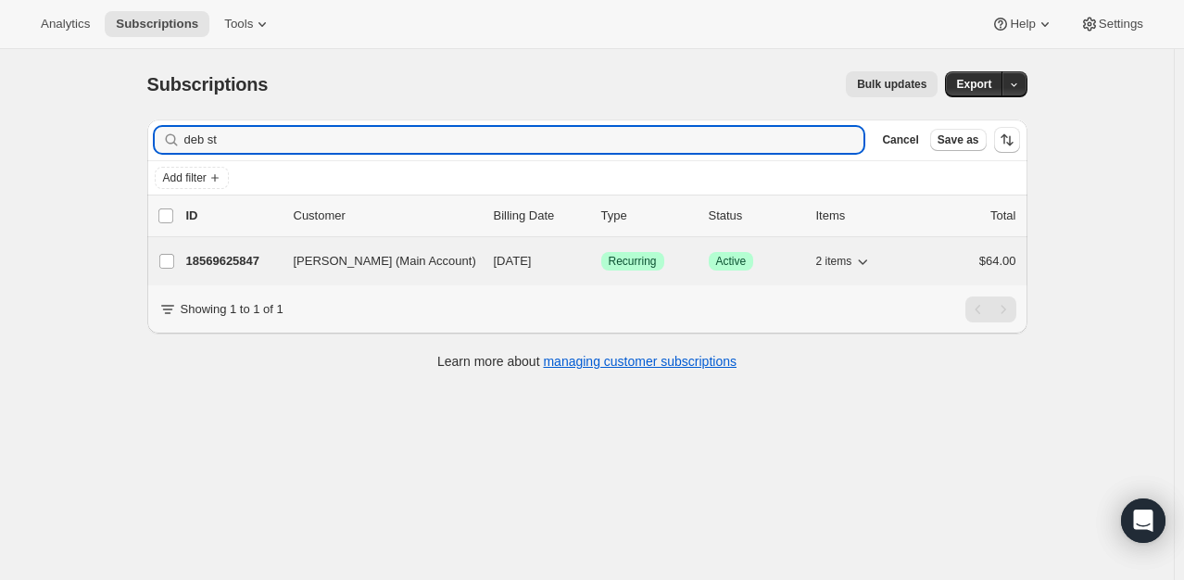
type input "deb st"
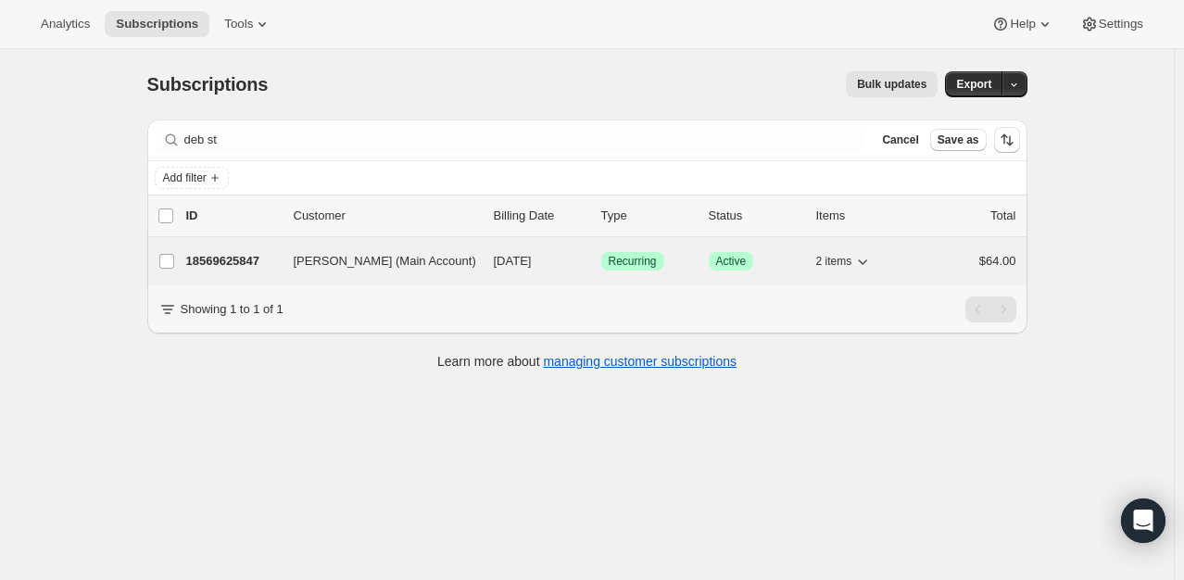
click at [255, 258] on p "18569625847" at bounding box center [232, 261] width 93 height 19
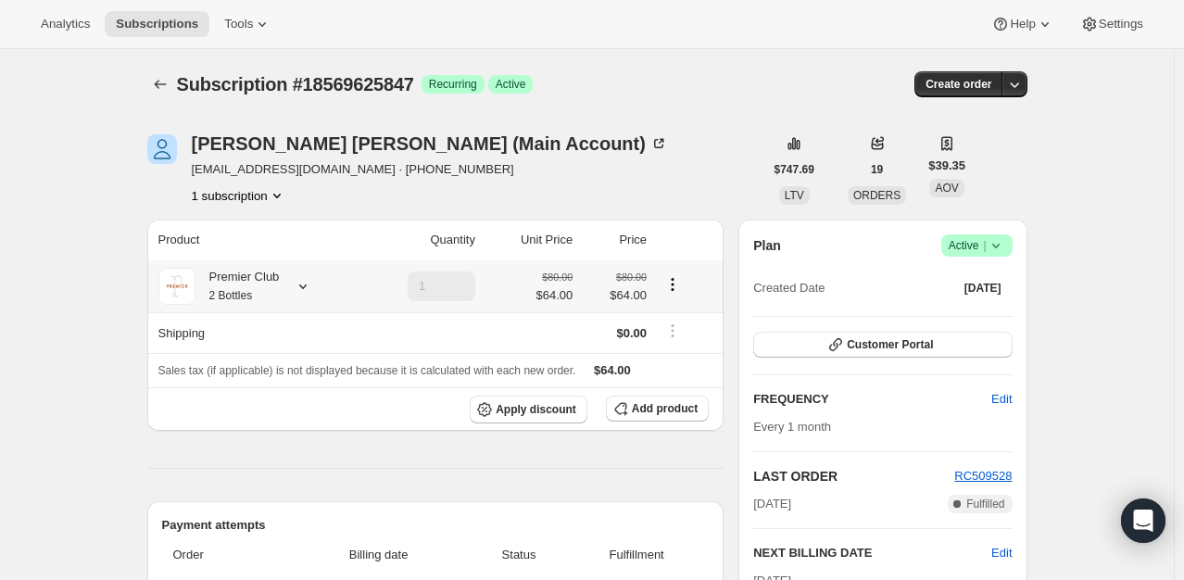
click at [307, 280] on icon at bounding box center [303, 286] width 19 height 19
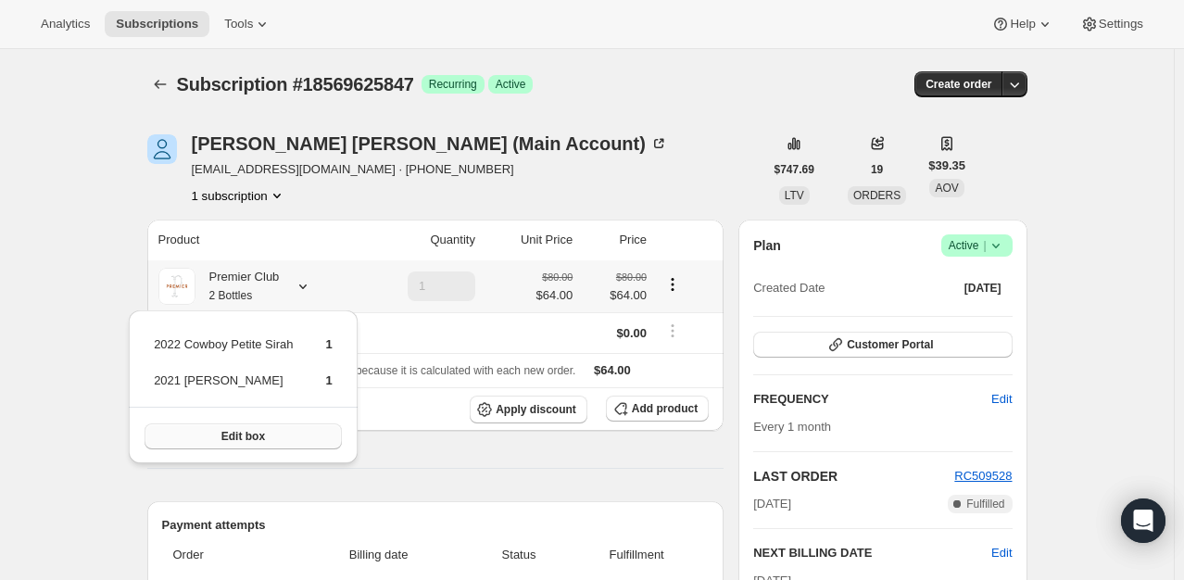
click at [259, 436] on span "Edit box" at bounding box center [243, 436] width 44 height 15
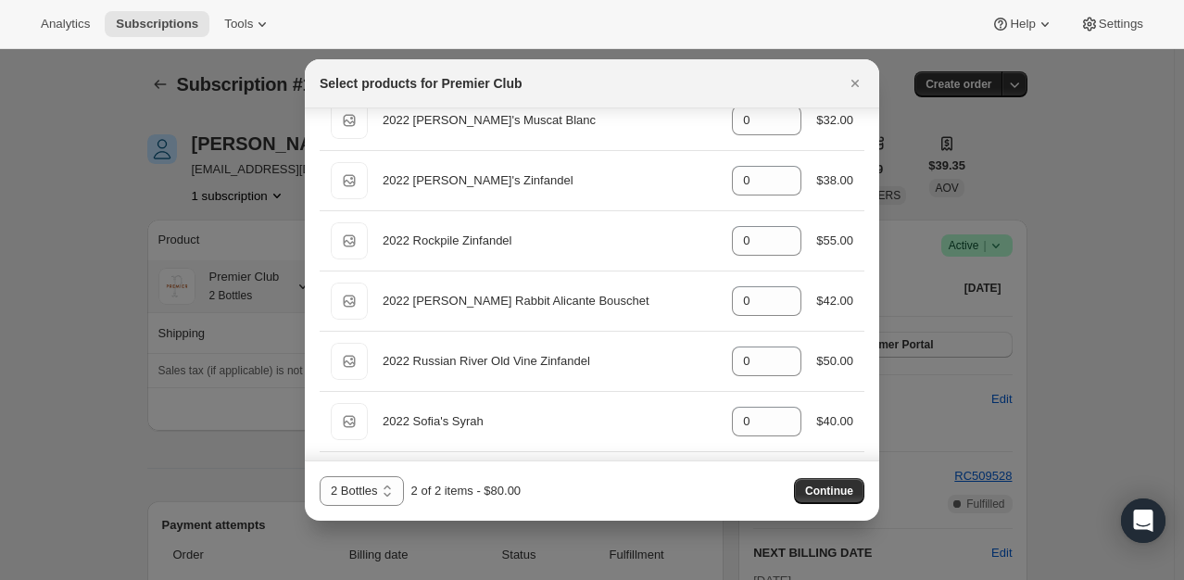
scroll to position [1575, 0]
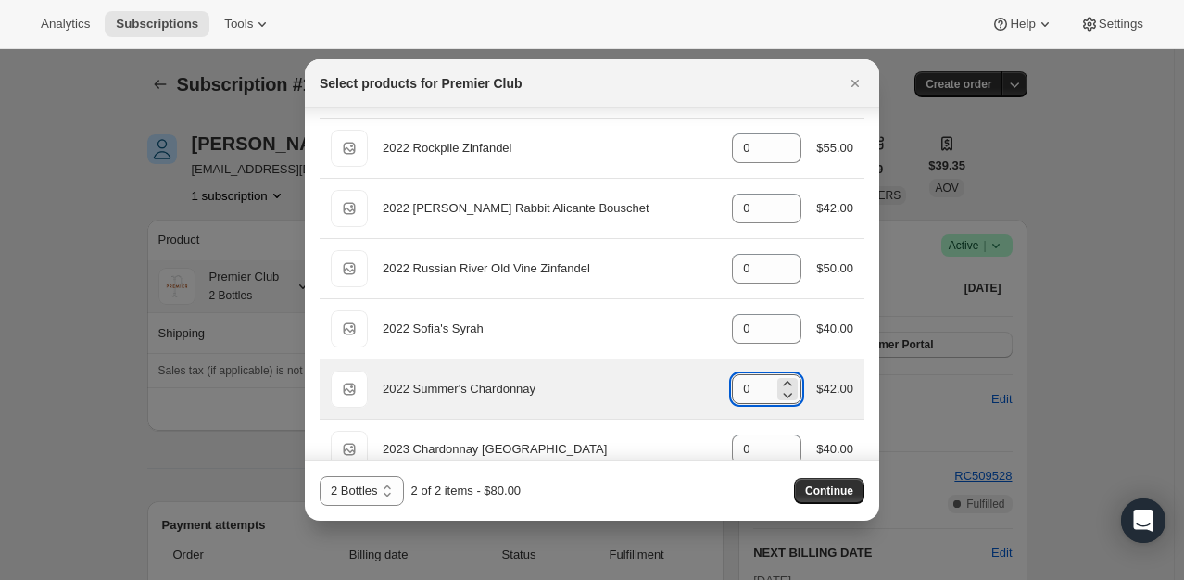
click at [736, 380] on input "0" at bounding box center [753, 389] width 42 height 30
click at [743, 386] on input "0" at bounding box center [753, 389] width 42 height 30
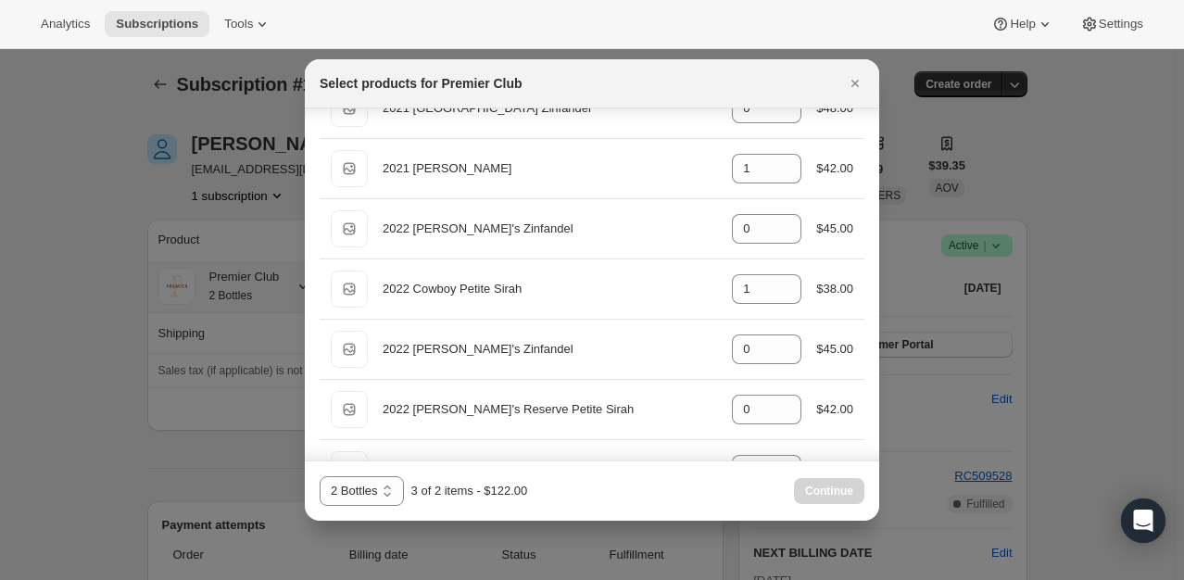
scroll to position [926, 0]
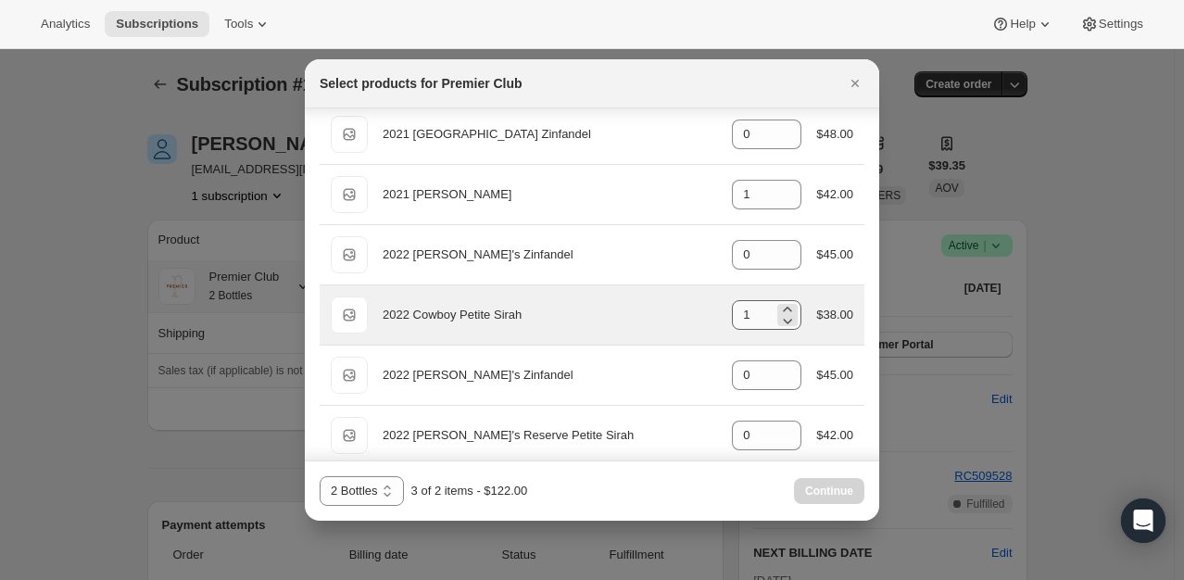
type input "1"
click at [756, 307] on input "1" at bounding box center [753, 315] width 42 height 30
type input "0"
click at [779, 315] on icon ":rn9:" at bounding box center [787, 320] width 19 height 19
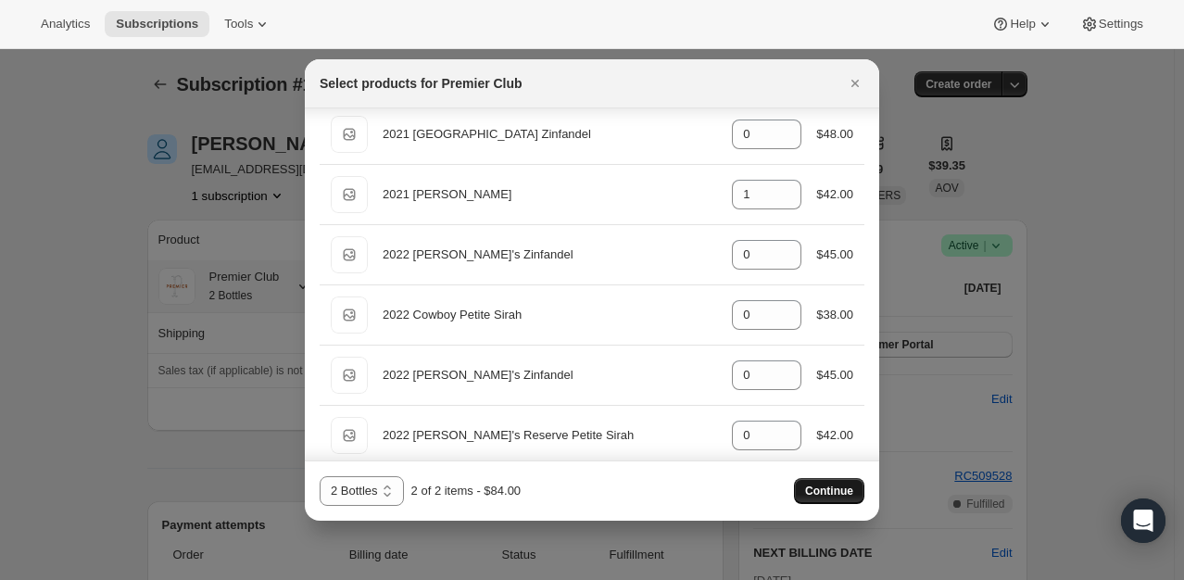
click at [845, 495] on span "Continue" at bounding box center [829, 491] width 48 height 15
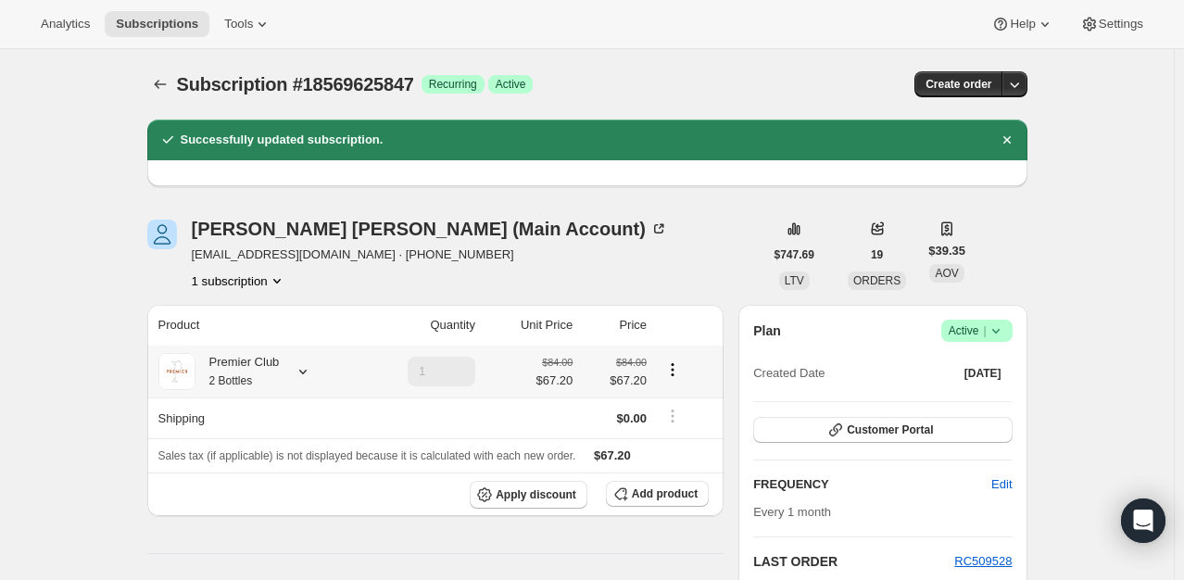
click at [308, 366] on icon at bounding box center [303, 371] width 19 height 19
